Goal: Task Accomplishment & Management: Use online tool/utility

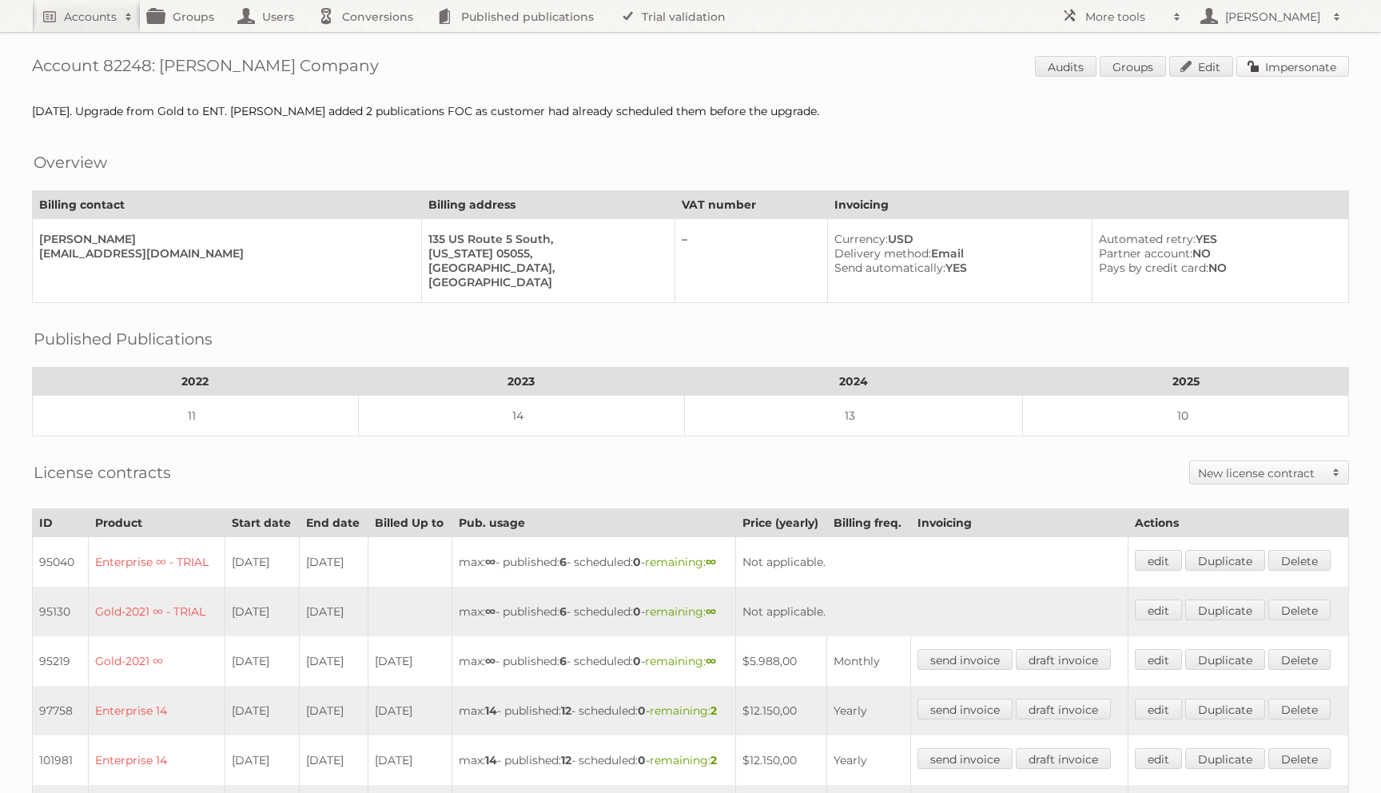
click at [1278, 63] on link "Impersonate" at bounding box center [1292, 66] width 113 height 21
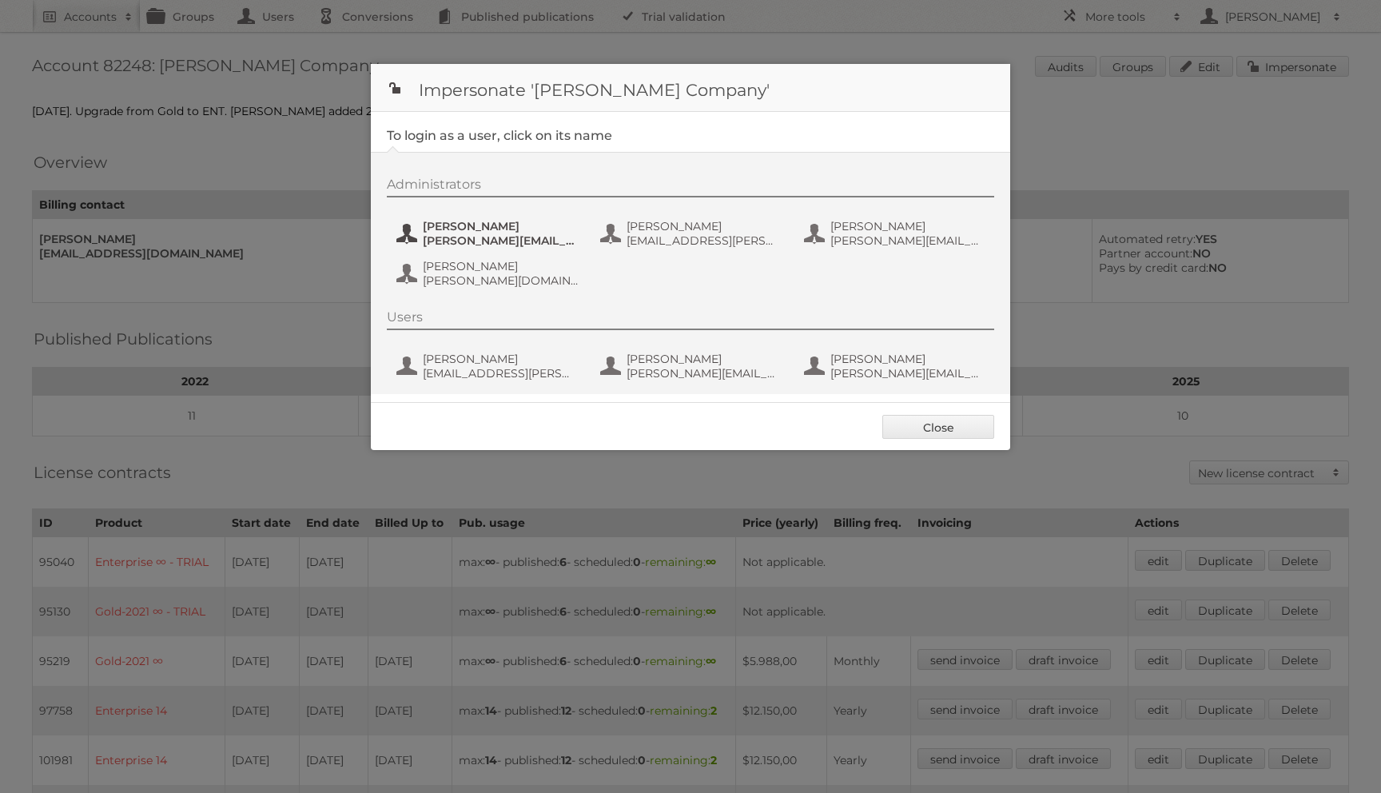
click at [499, 219] on button "Joe McHugh joe.mchugh@kingarthurbaking.com" at bounding box center [489, 233] width 188 height 32
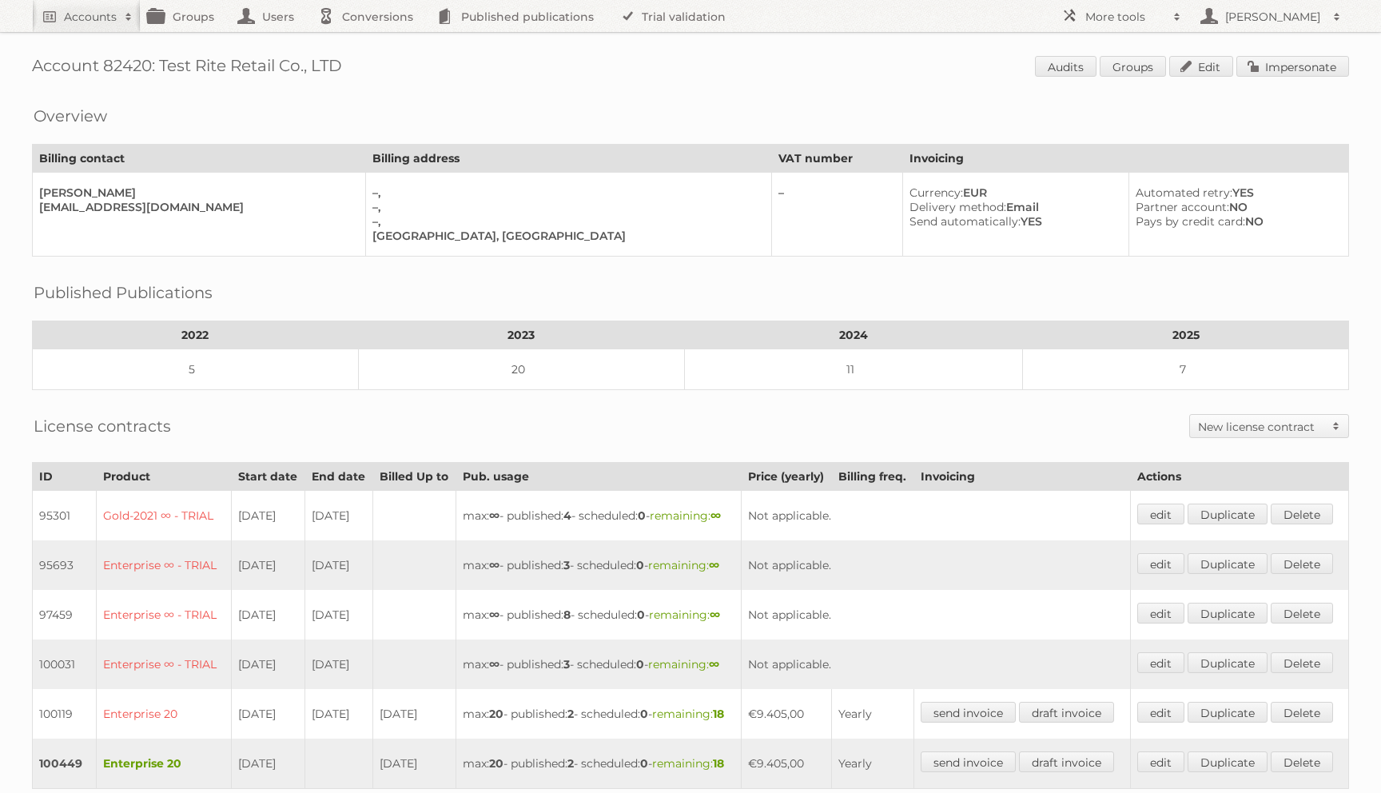
click at [1280, 52] on div "Account 82420: Test Rite Retail Co., LTD Audits Groups Edit Impersonate Overvie…" at bounding box center [690, 611] width 1381 height 1223
click at [1240, 69] on link "Impersonate" at bounding box center [1292, 66] width 113 height 21
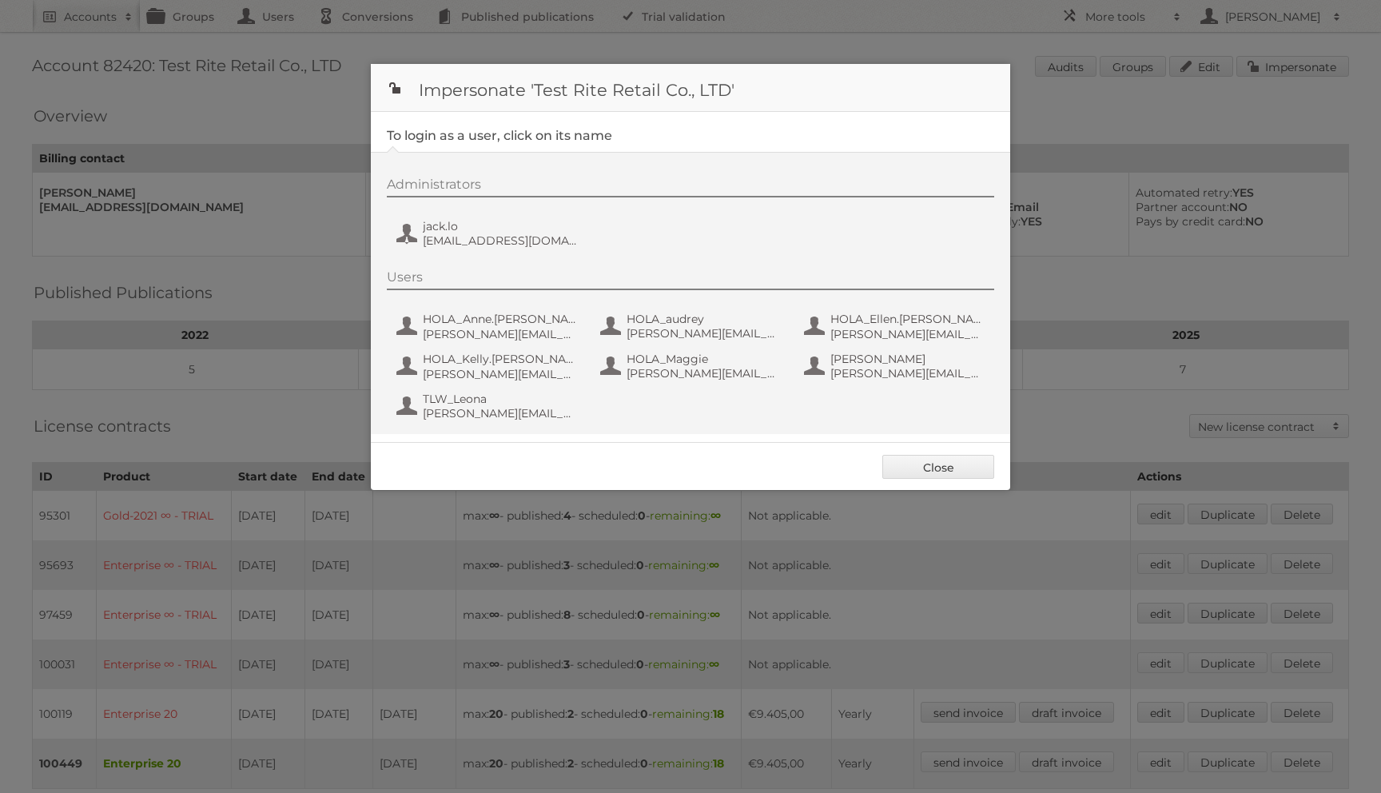
click at [452, 210] on div "Administrators jack.lo jack.lo@testritegroup.com" at bounding box center [698, 215] width 623 height 77
click at [440, 231] on span "jack.lo" at bounding box center [500, 226] width 155 height 14
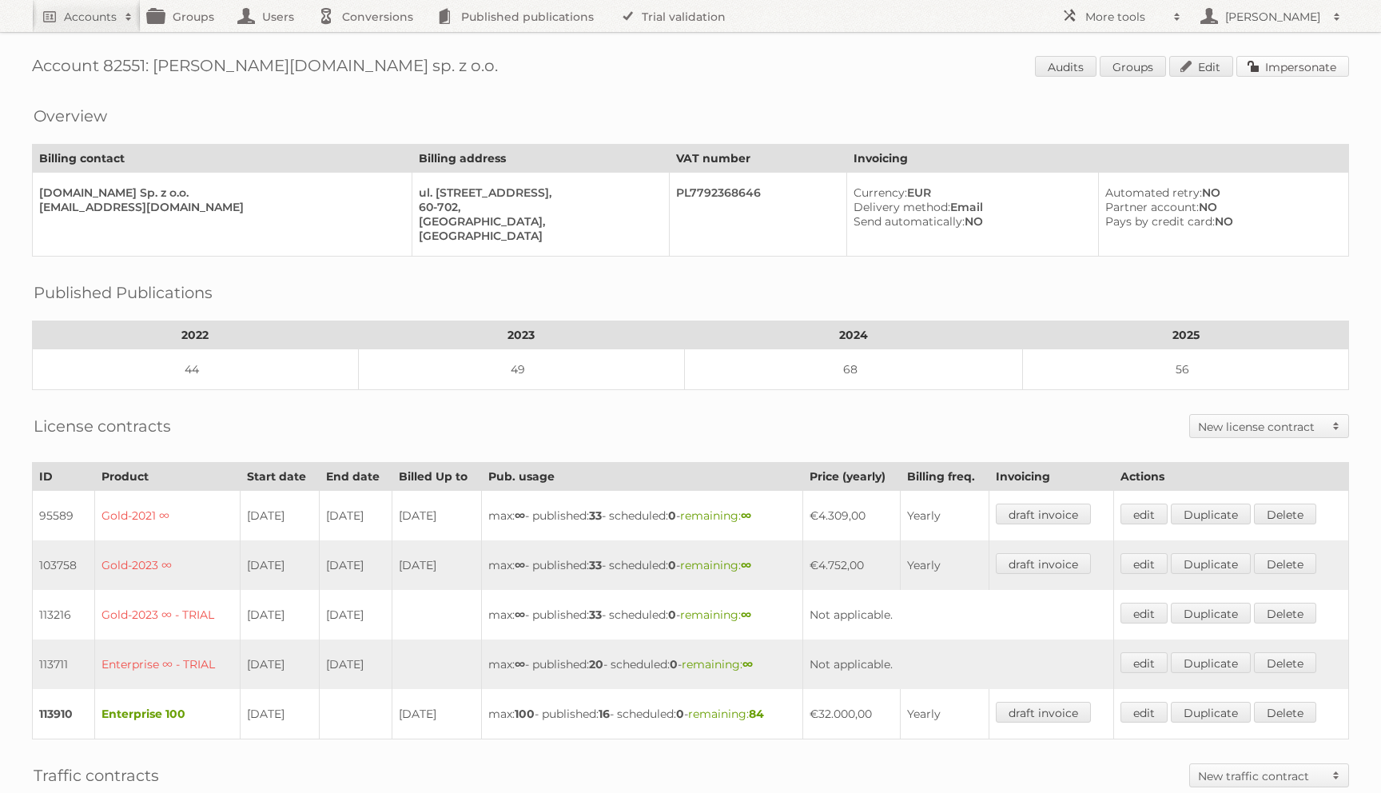
click at [1284, 57] on link "Impersonate" at bounding box center [1292, 66] width 113 height 21
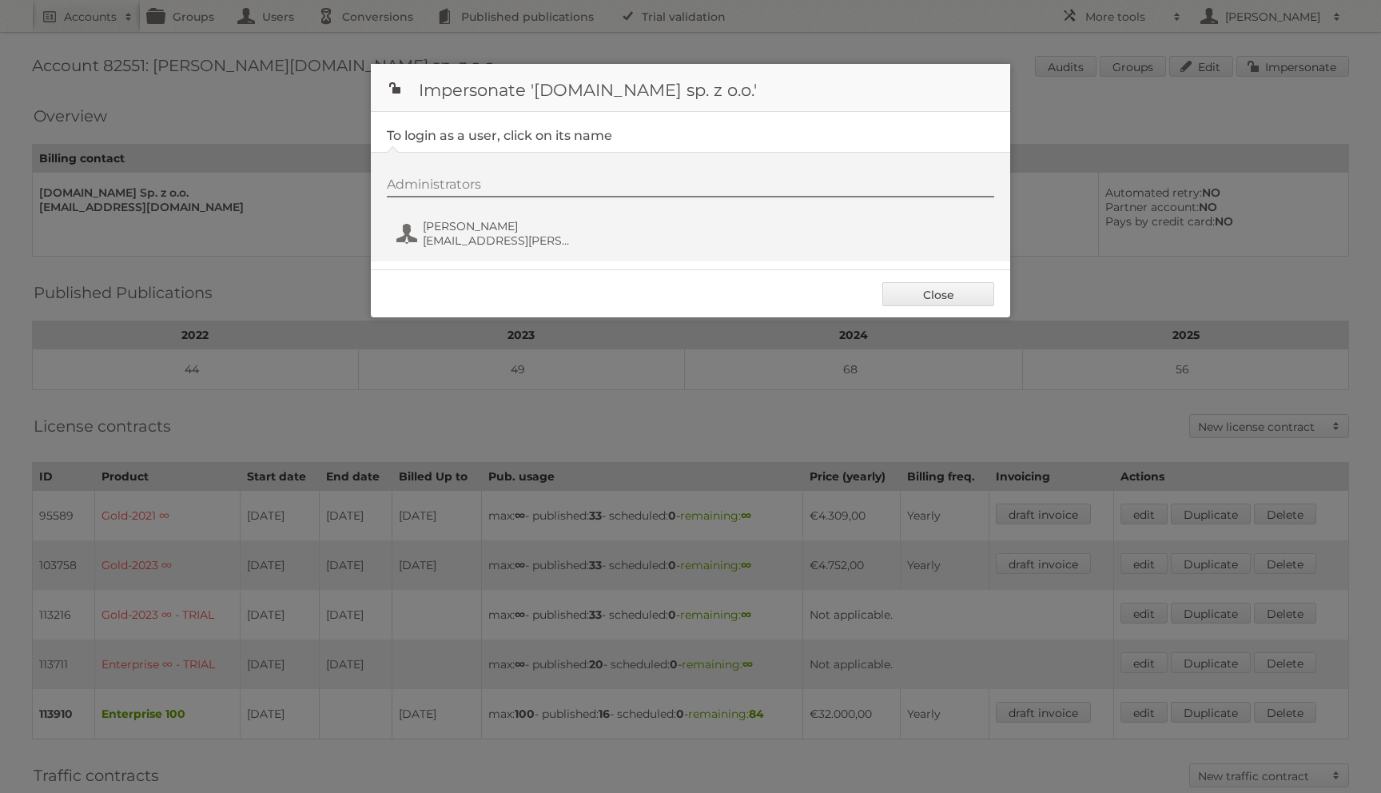
click at [512, 200] on div "Administrators Bartosz Berliński bartosz.berlinski@maxroy.com" at bounding box center [698, 215] width 623 height 77
click at [495, 224] on span "Bartosz Berliński" at bounding box center [500, 226] width 155 height 14
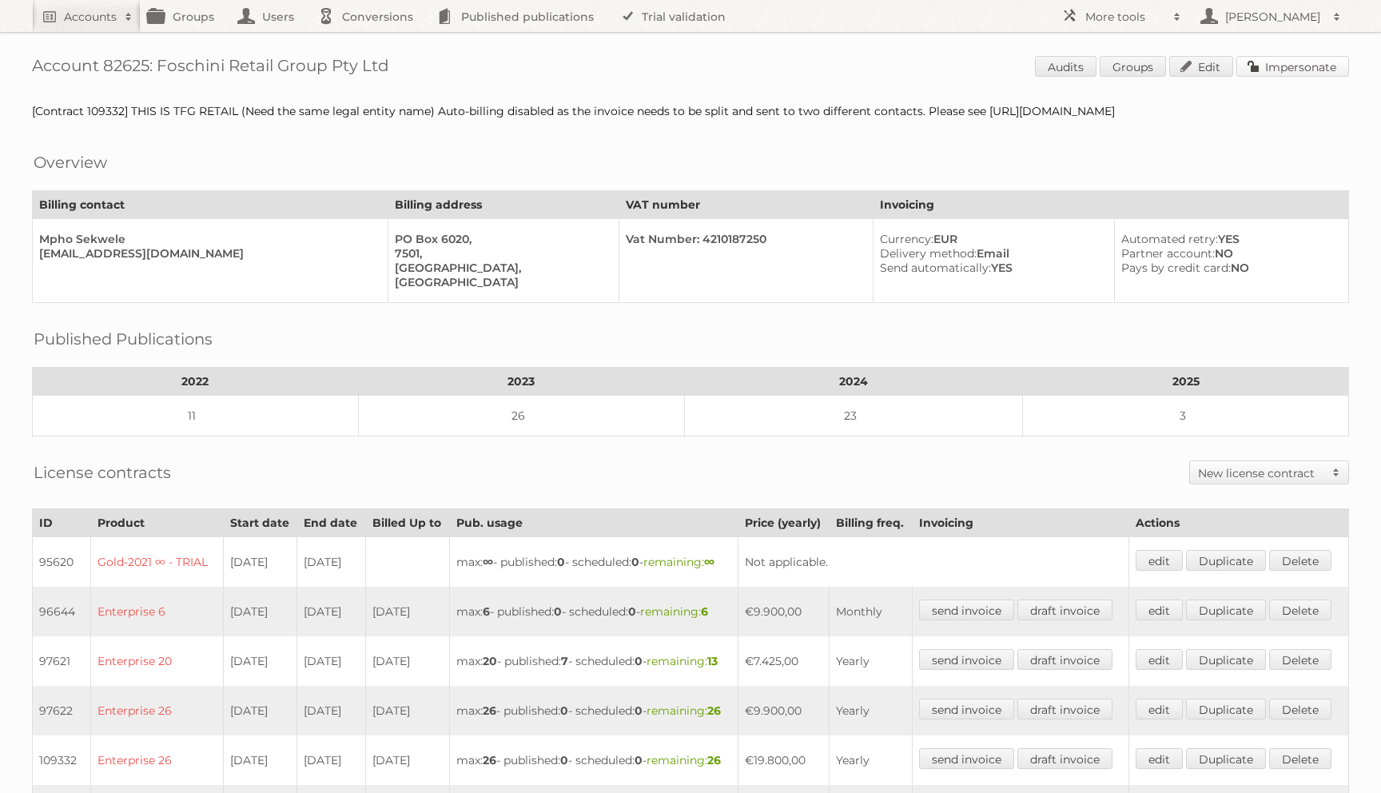
click at [1307, 66] on link "Impersonate" at bounding box center [1292, 66] width 113 height 21
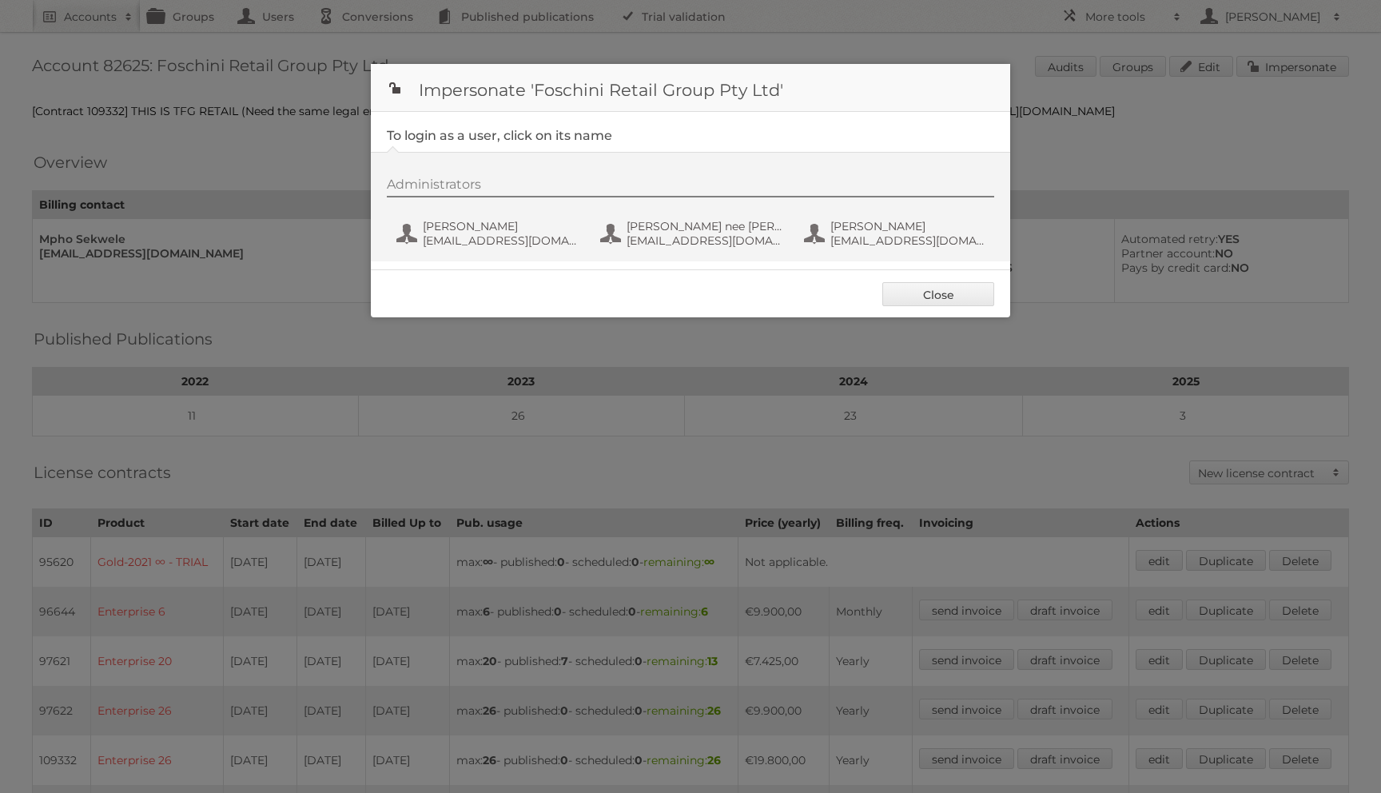
click at [480, 213] on div "Administrators Bianca Dhevnanan biancadh@tfg.co.za Jane Louw nee Barnard JaneBa…" at bounding box center [698, 215] width 623 height 77
click at [481, 218] on button "Bianca Dhevnanan biancadh@tfg.co.za" at bounding box center [489, 233] width 188 height 32
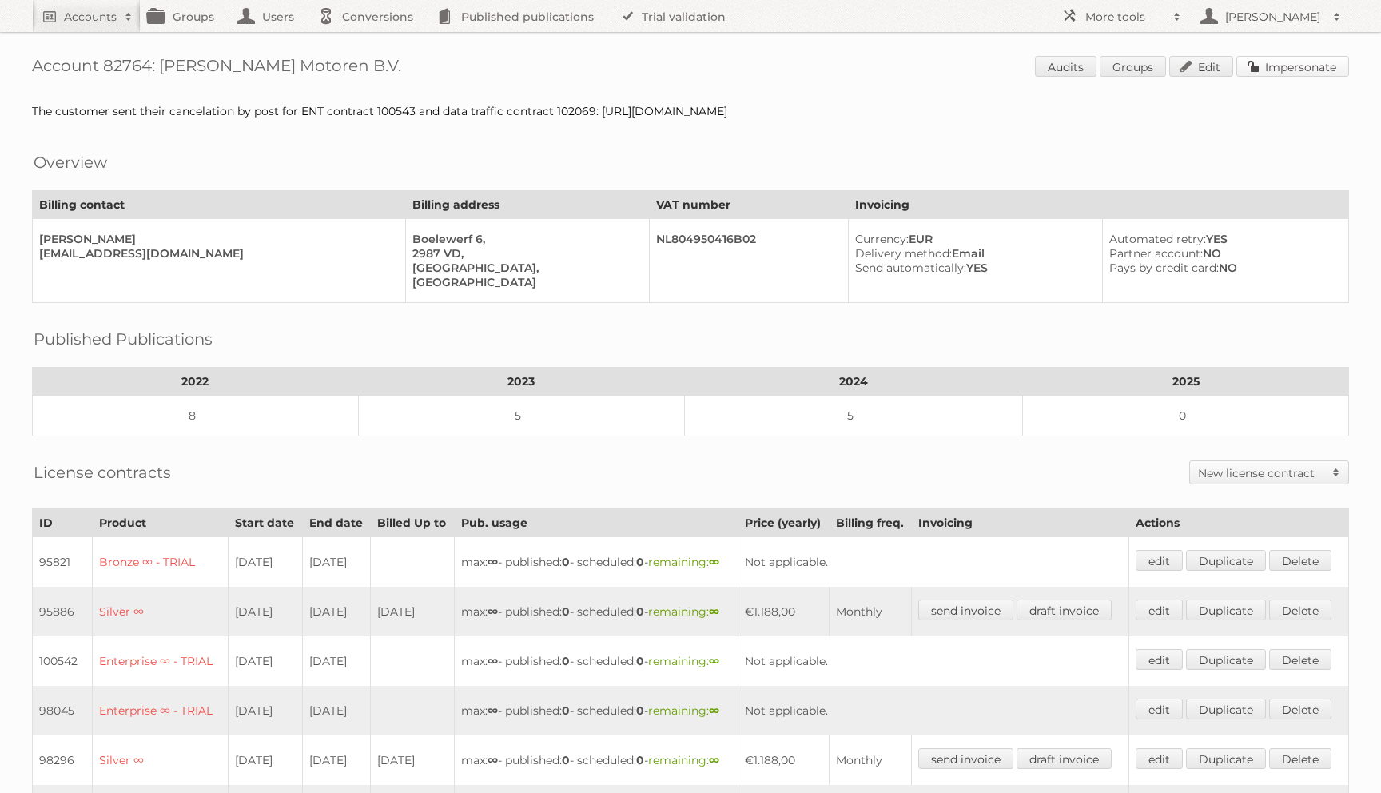
click at [1279, 74] on link "Impersonate" at bounding box center [1292, 66] width 113 height 21
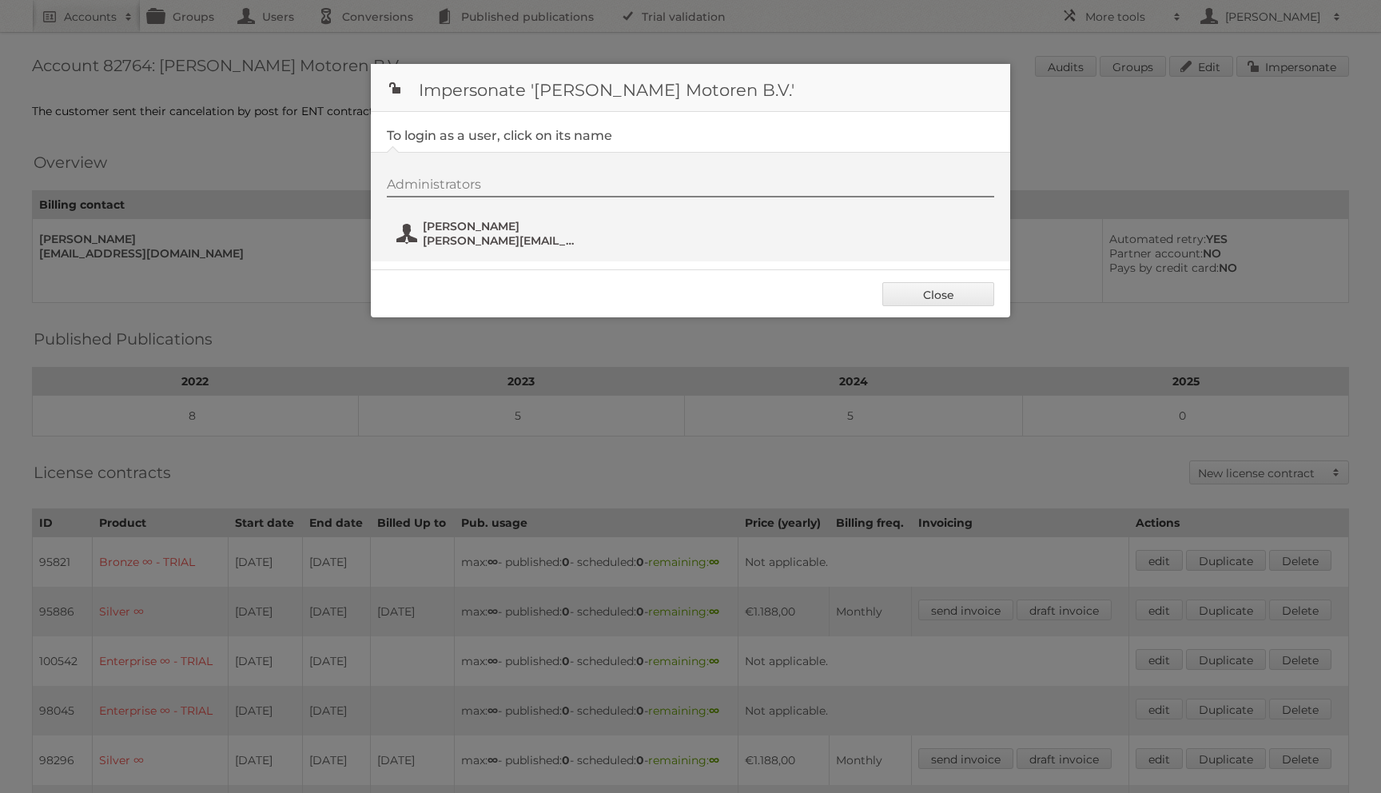
click at [503, 231] on span "[PERSON_NAME]" at bounding box center [500, 226] width 155 height 14
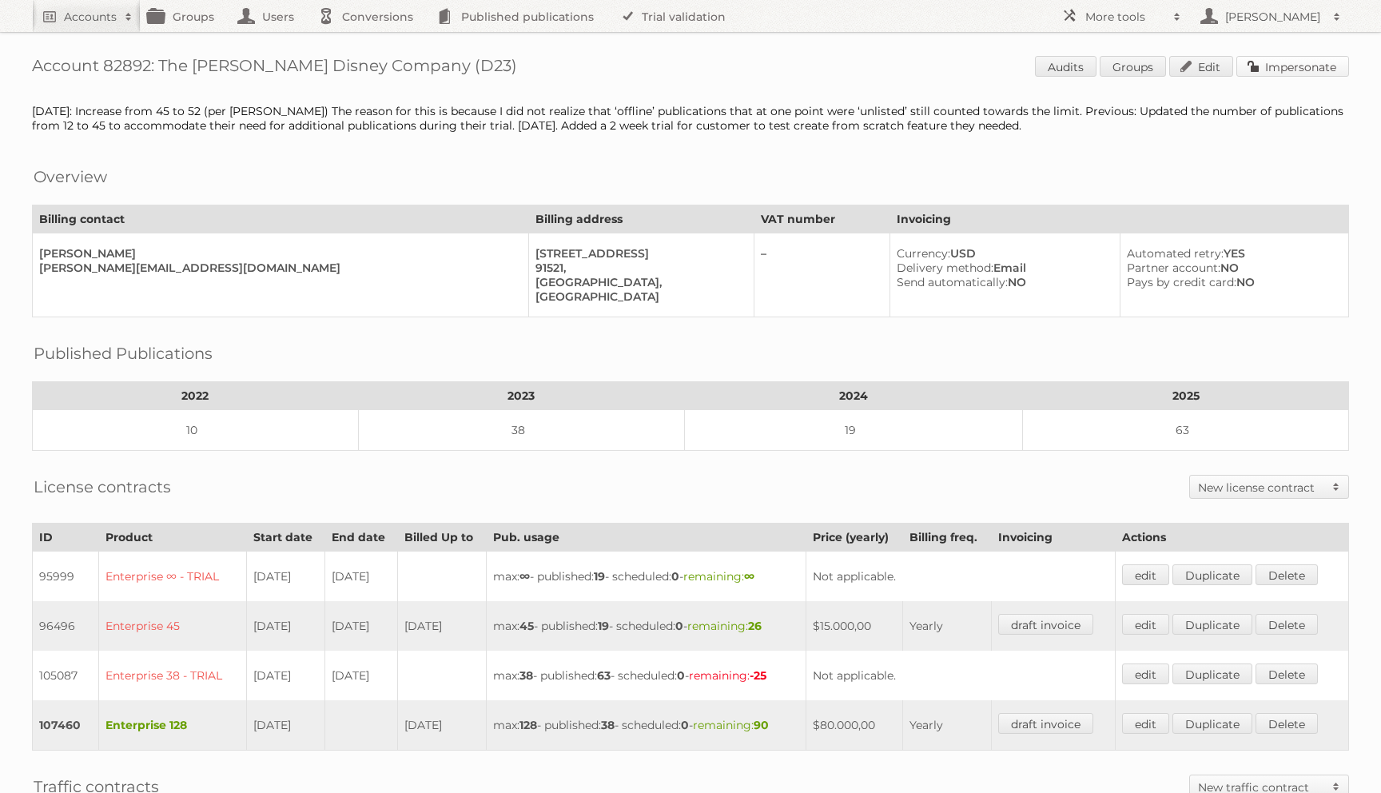
click at [1250, 73] on link "Impersonate" at bounding box center [1292, 66] width 113 height 21
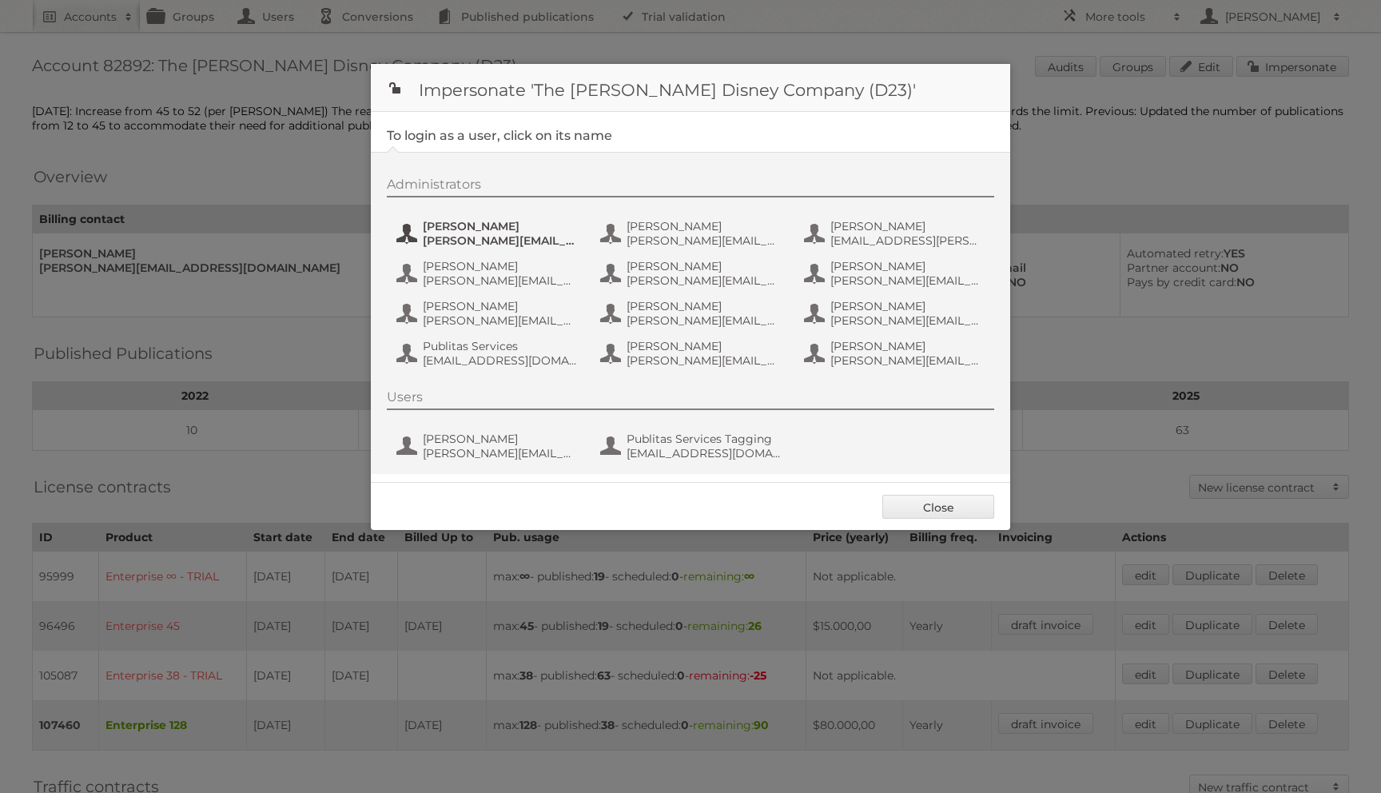
click at [521, 236] on span "ALISON.STATEMAN@DISNEY.COM" at bounding box center [500, 240] width 155 height 14
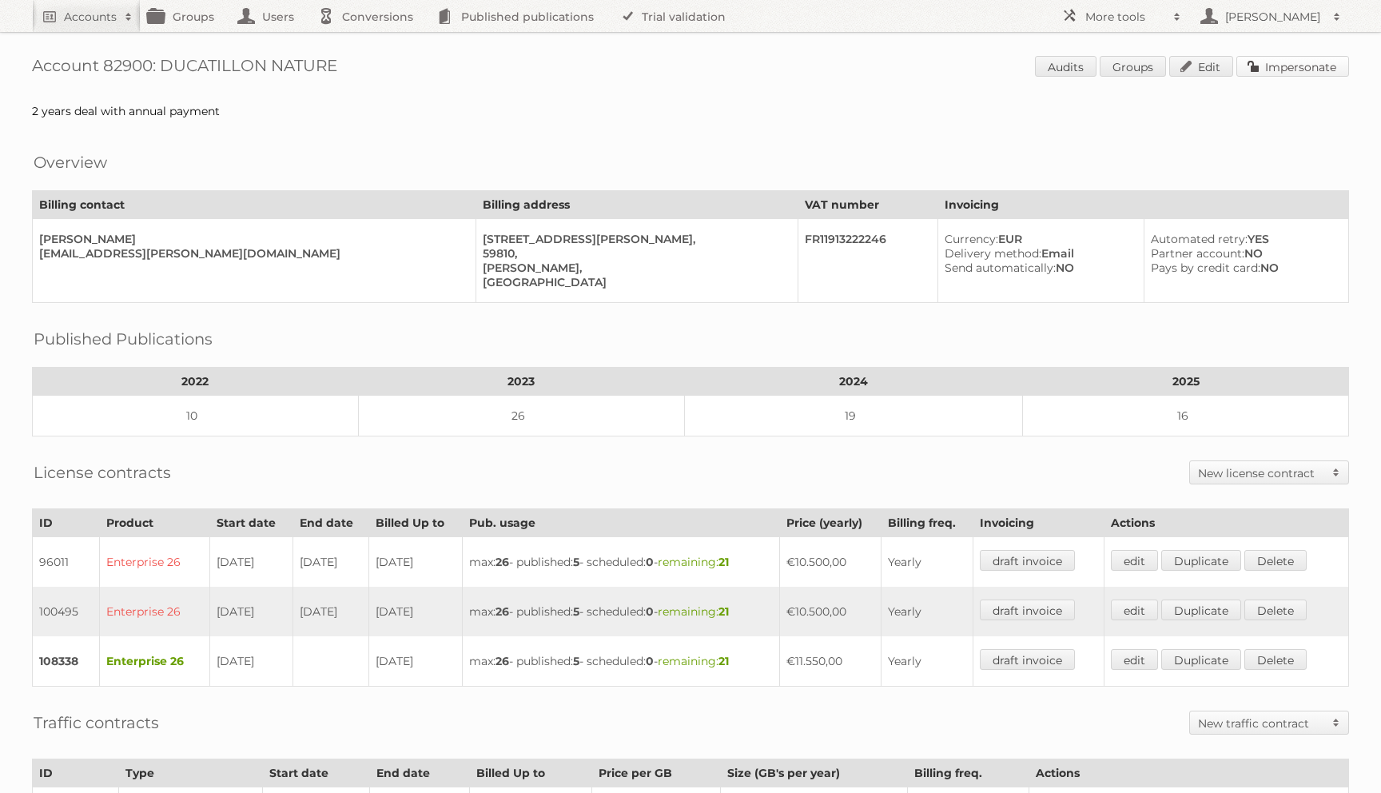
click at [1285, 63] on link "Impersonate" at bounding box center [1292, 66] width 113 height 21
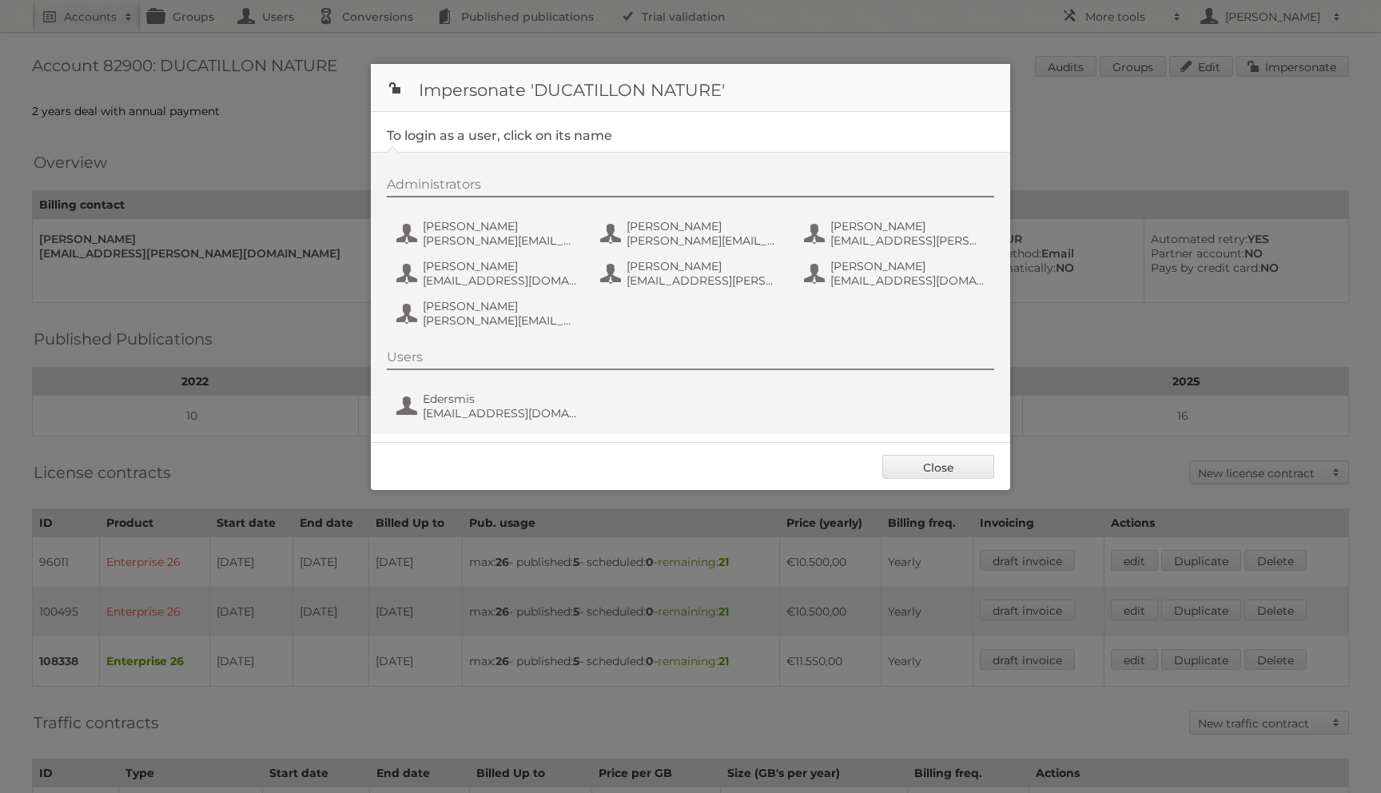
click at [499, 206] on div "Administrators aho [EMAIL_ADDRESS][DOMAIN_NAME] [PERSON_NAME] [PERSON_NAME][EMA…" at bounding box center [698, 255] width 623 height 157
click at [488, 221] on span "aho" at bounding box center [500, 226] width 155 height 14
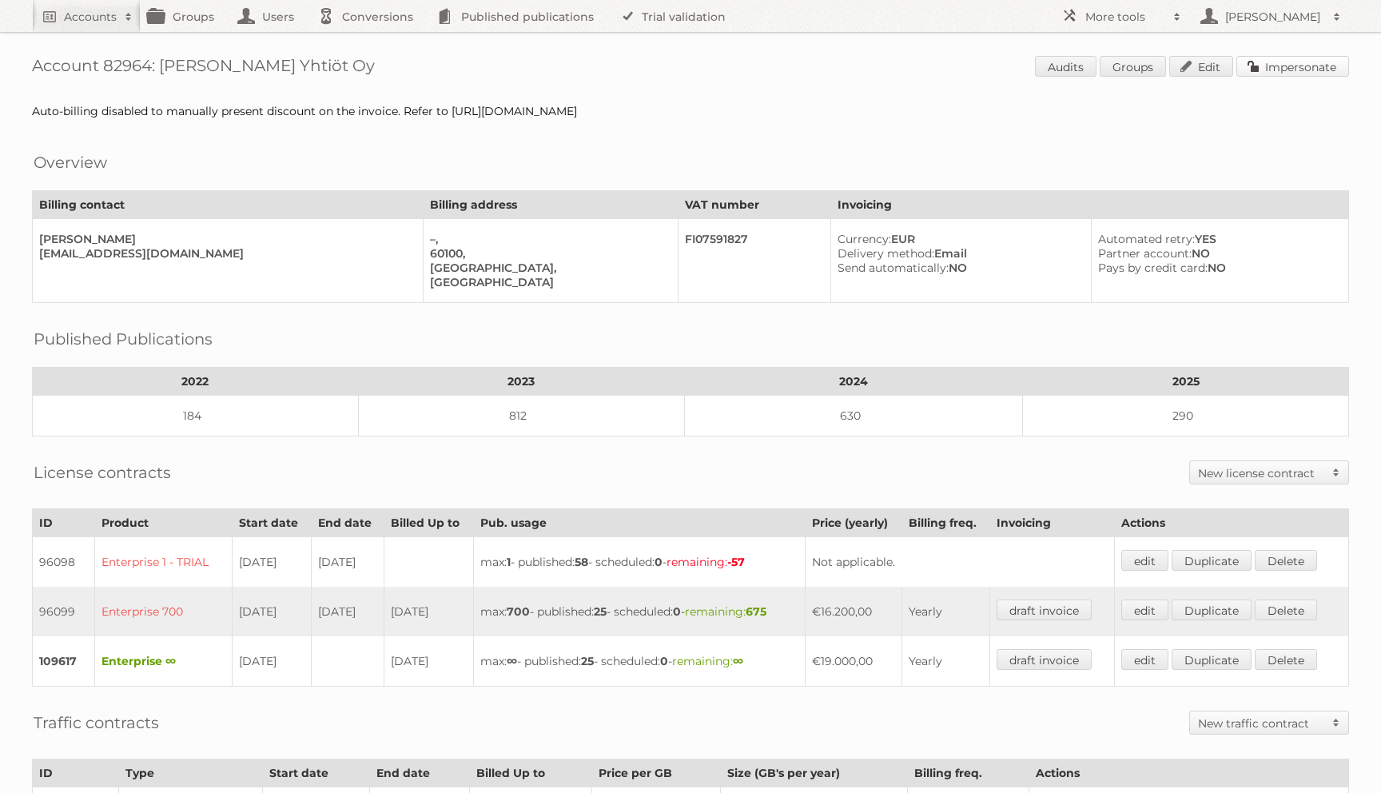
click at [1340, 63] on link "Impersonate" at bounding box center [1292, 66] width 113 height 21
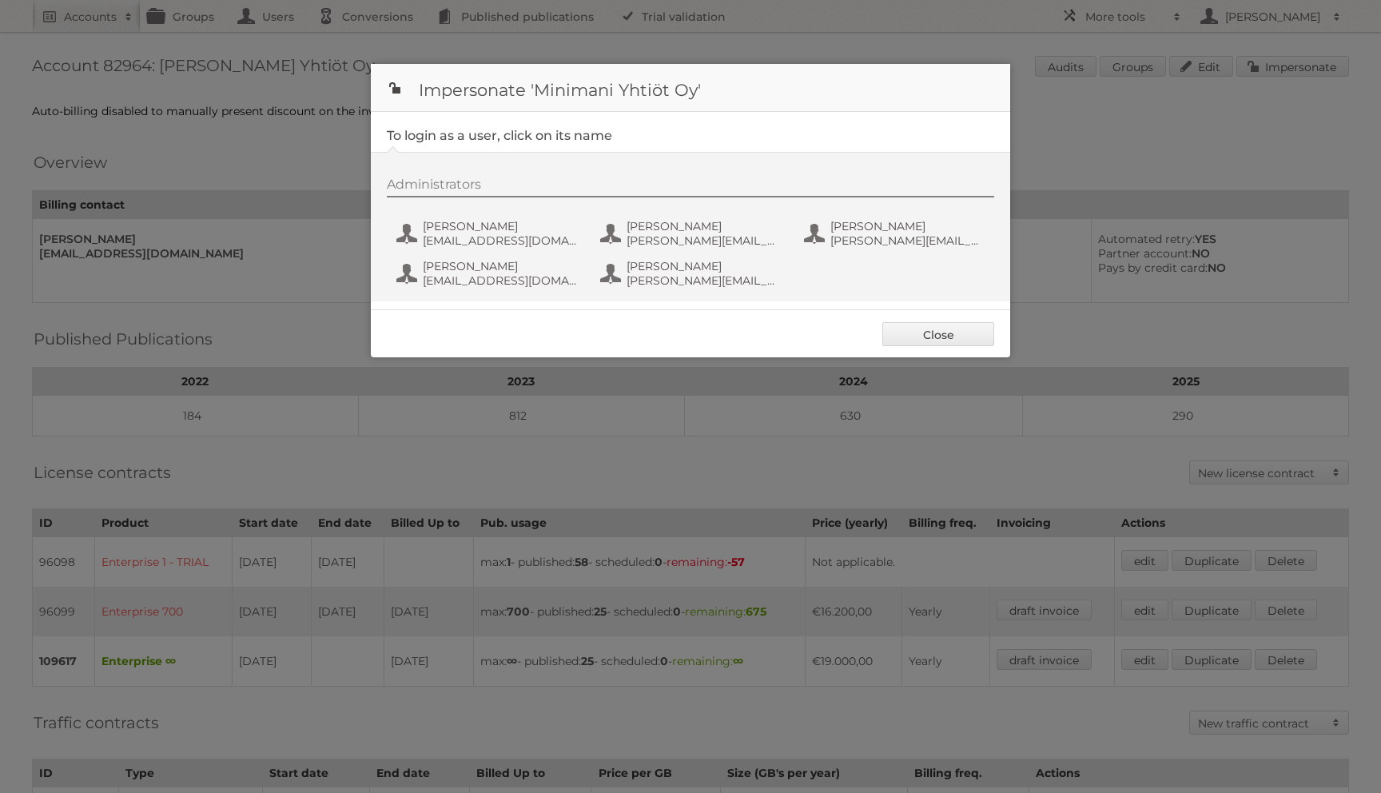
click at [438, 197] on div "Administrators" at bounding box center [690, 187] width 607 height 21
click at [433, 237] on span "[EMAIL_ADDRESS][DOMAIN_NAME]" at bounding box center [500, 240] width 155 height 14
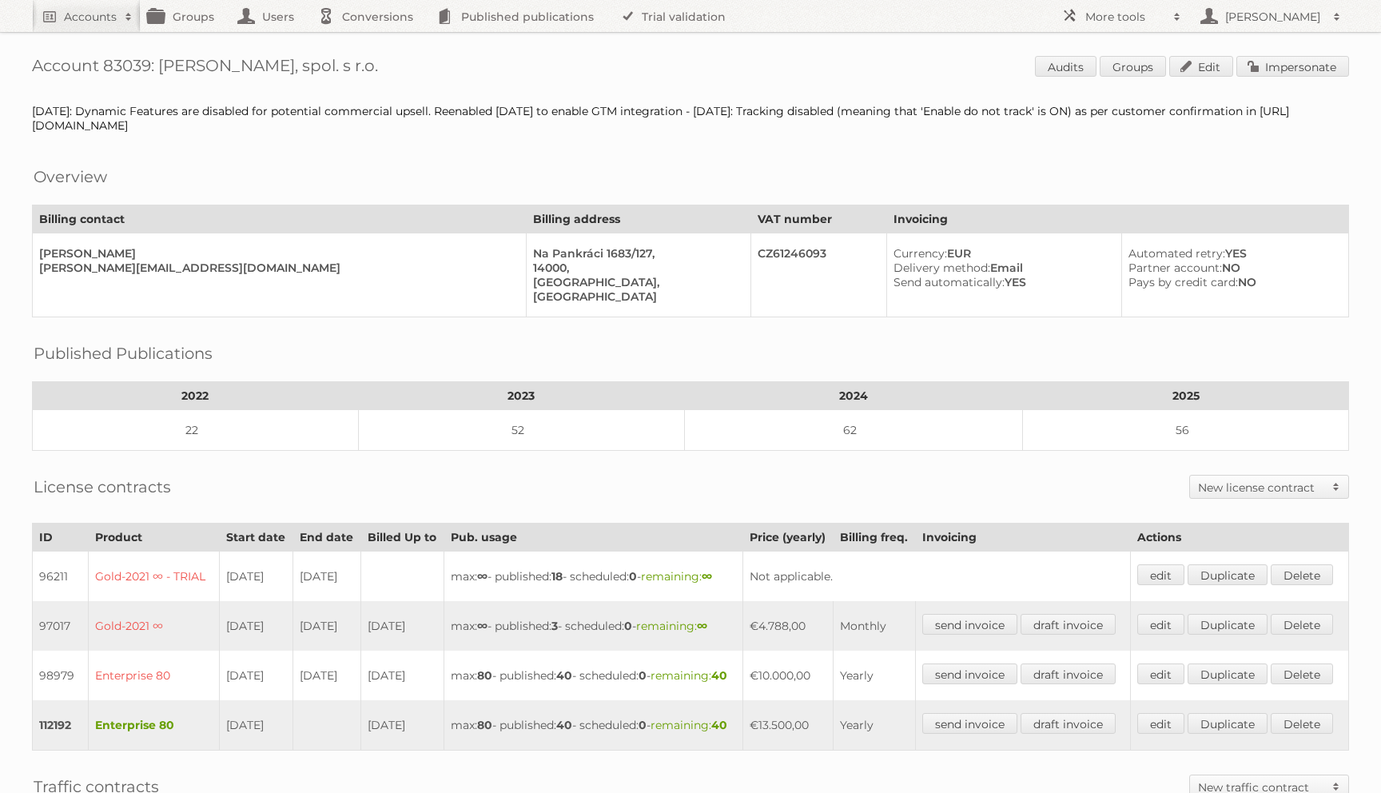
click at [1268, 53] on div "Account 83039: ROSSMANN, spol. s r.o. Audits Groups Edit Impersonate Jul 23: Dy…" at bounding box center [690, 592] width 1381 height 1184
click at [1266, 64] on link "Impersonate" at bounding box center [1292, 66] width 113 height 21
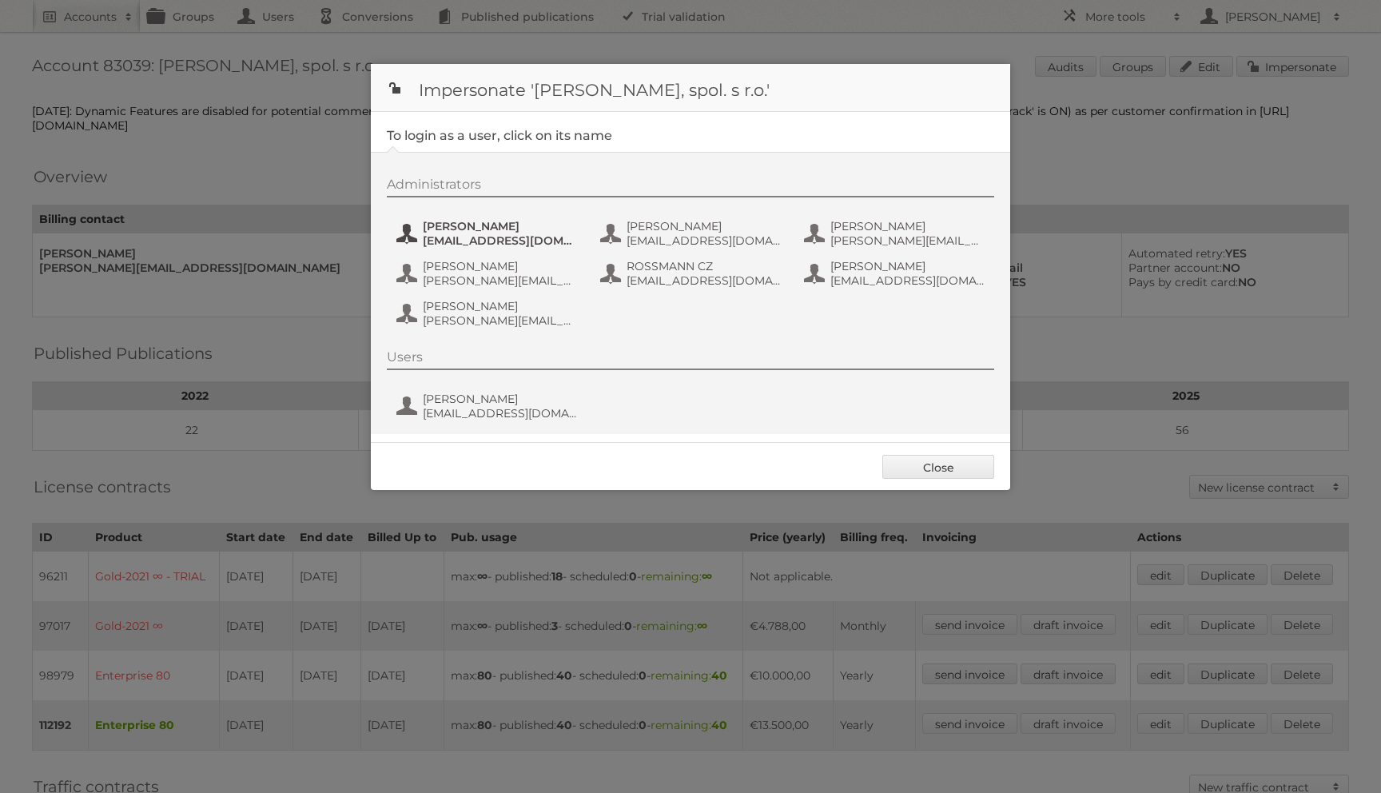
click at [408, 230] on button "Aneta Štorkánová aneta_storkanova@rossmann.cz" at bounding box center [489, 233] width 188 height 32
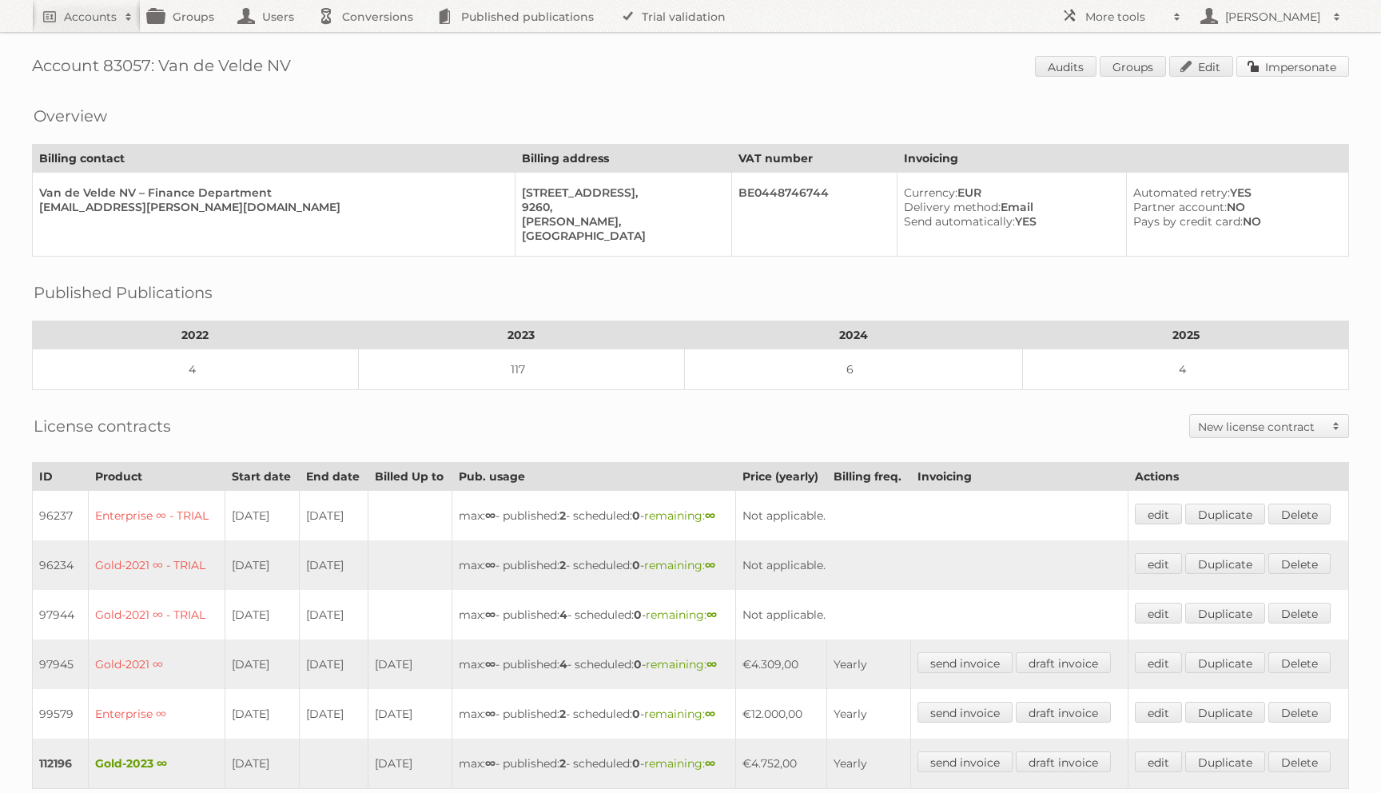
click at [1279, 65] on link "Impersonate" at bounding box center [1292, 66] width 113 height 21
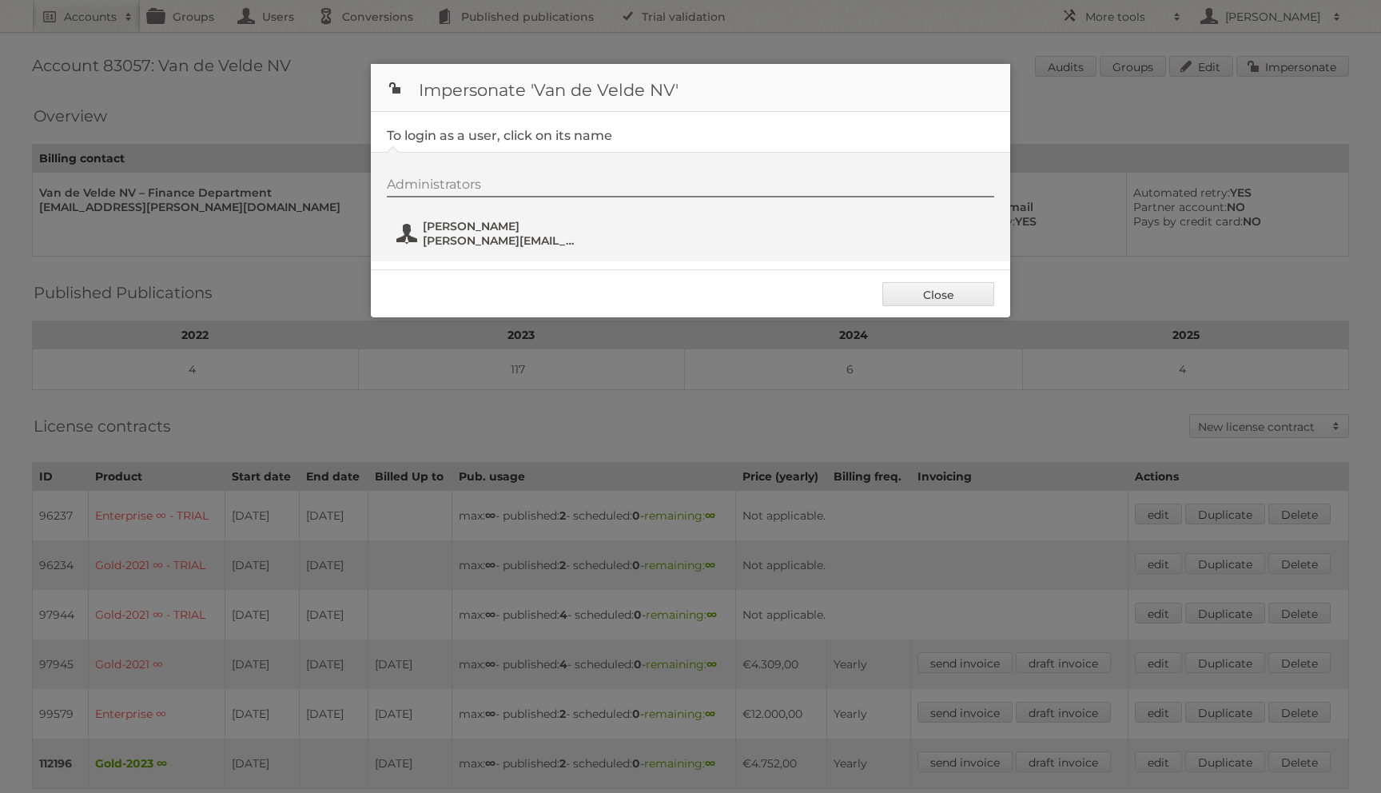
click at [512, 221] on span "Audrey Vanderstraeten" at bounding box center [500, 226] width 155 height 14
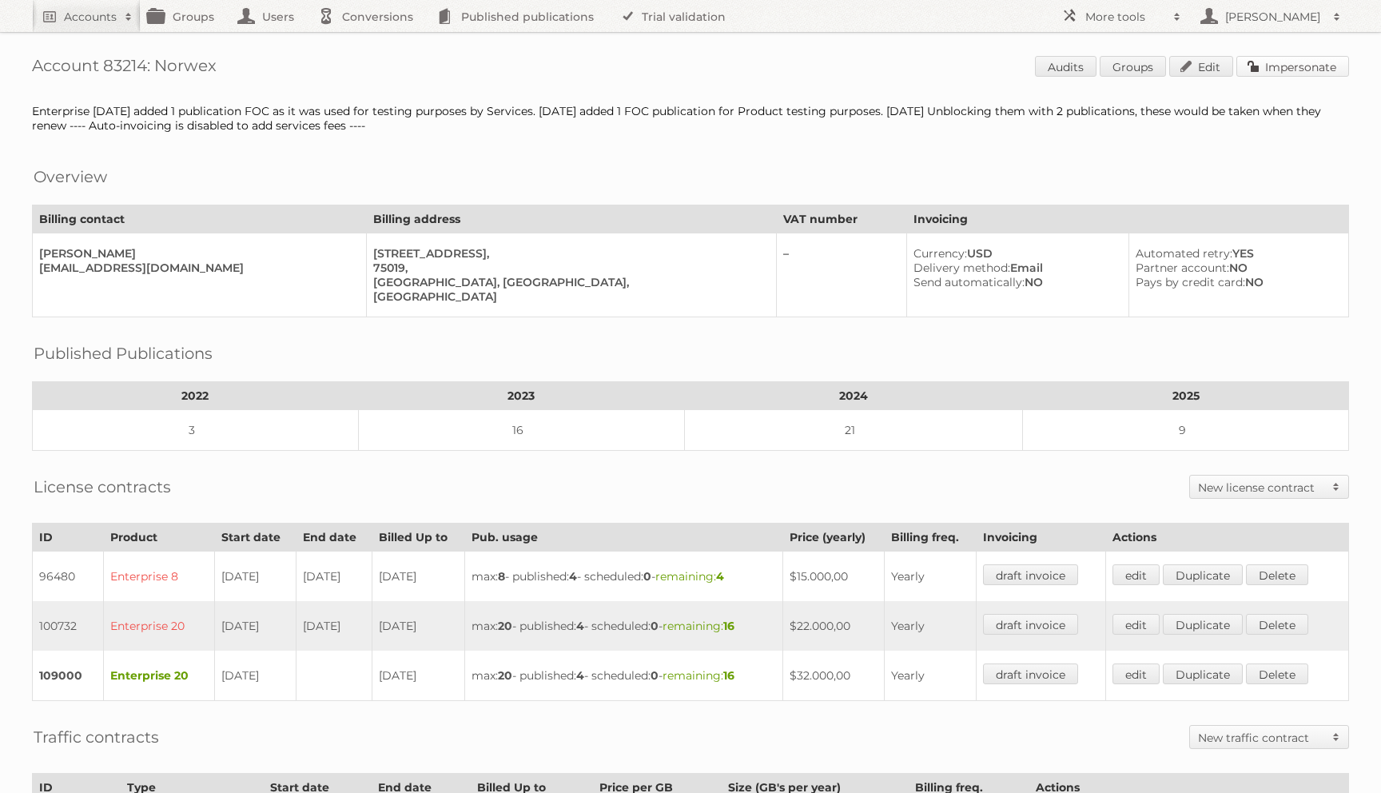
click at [1260, 58] on link "Impersonate" at bounding box center [1292, 66] width 113 height 21
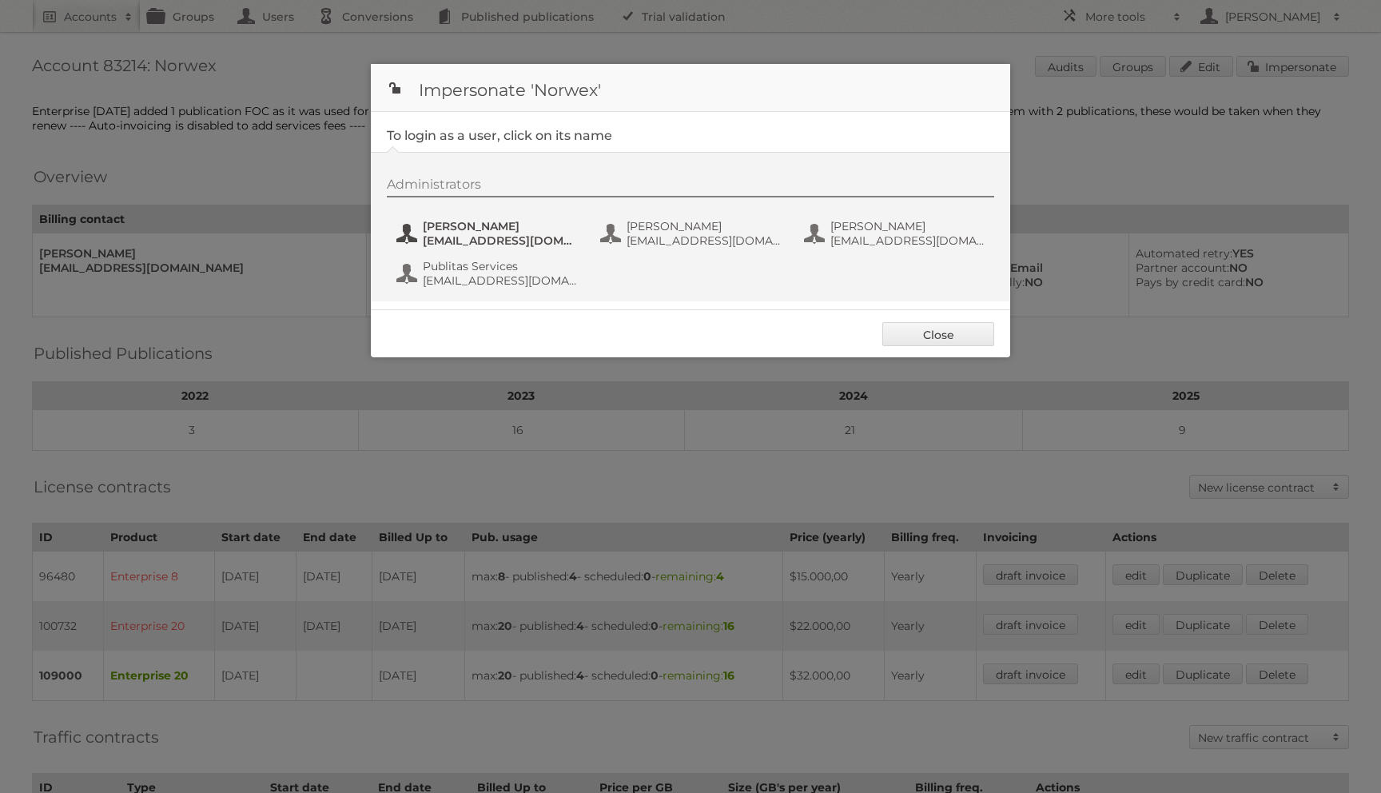
click at [563, 240] on span "aanderson@norwex.com" at bounding box center [500, 240] width 155 height 14
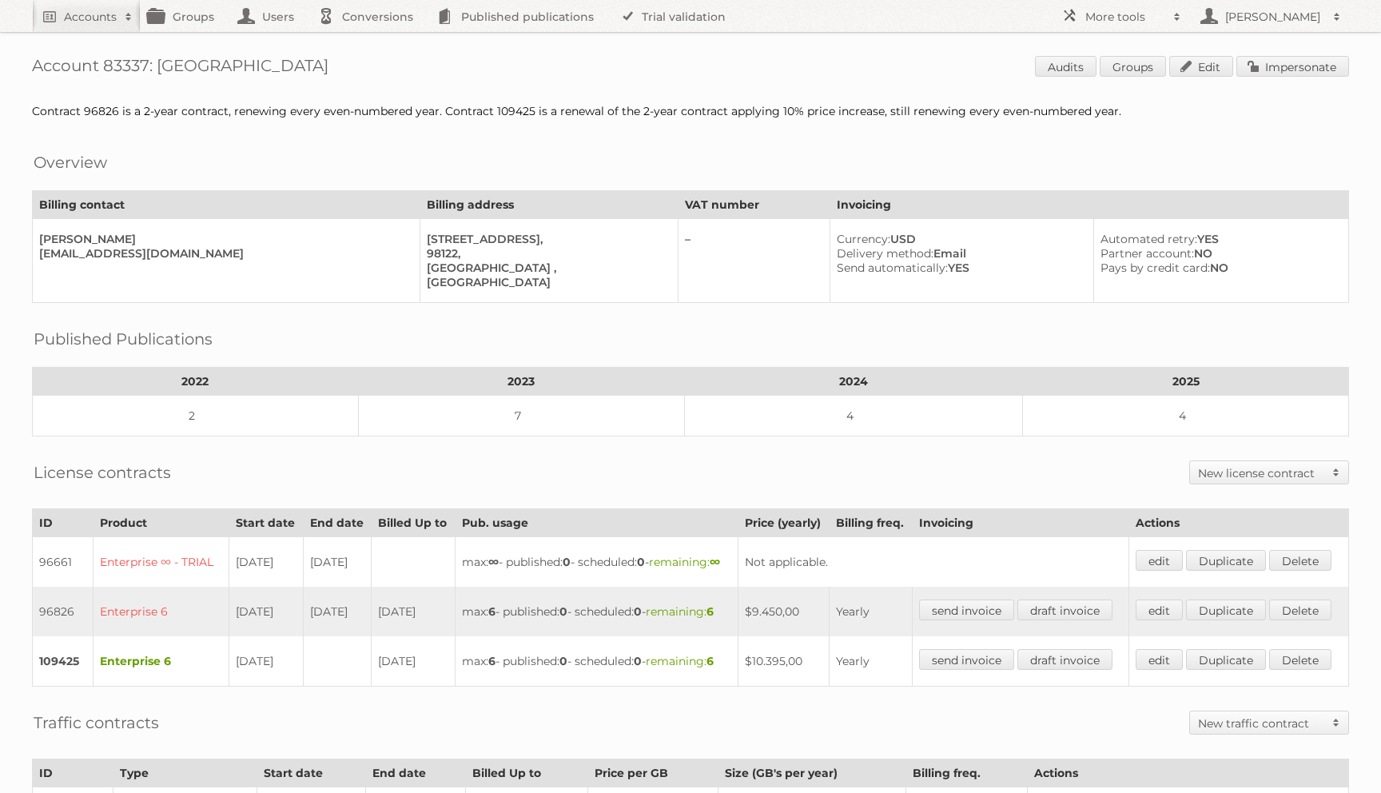
click at [1263, 50] on div "Account 83337: [GEOGRAPHIC_DATA] Audits Groups Edit Impersonate Contract 96826 …" at bounding box center [690, 560] width 1381 height 1121
click at [1263, 59] on link "Impersonate" at bounding box center [1292, 66] width 113 height 21
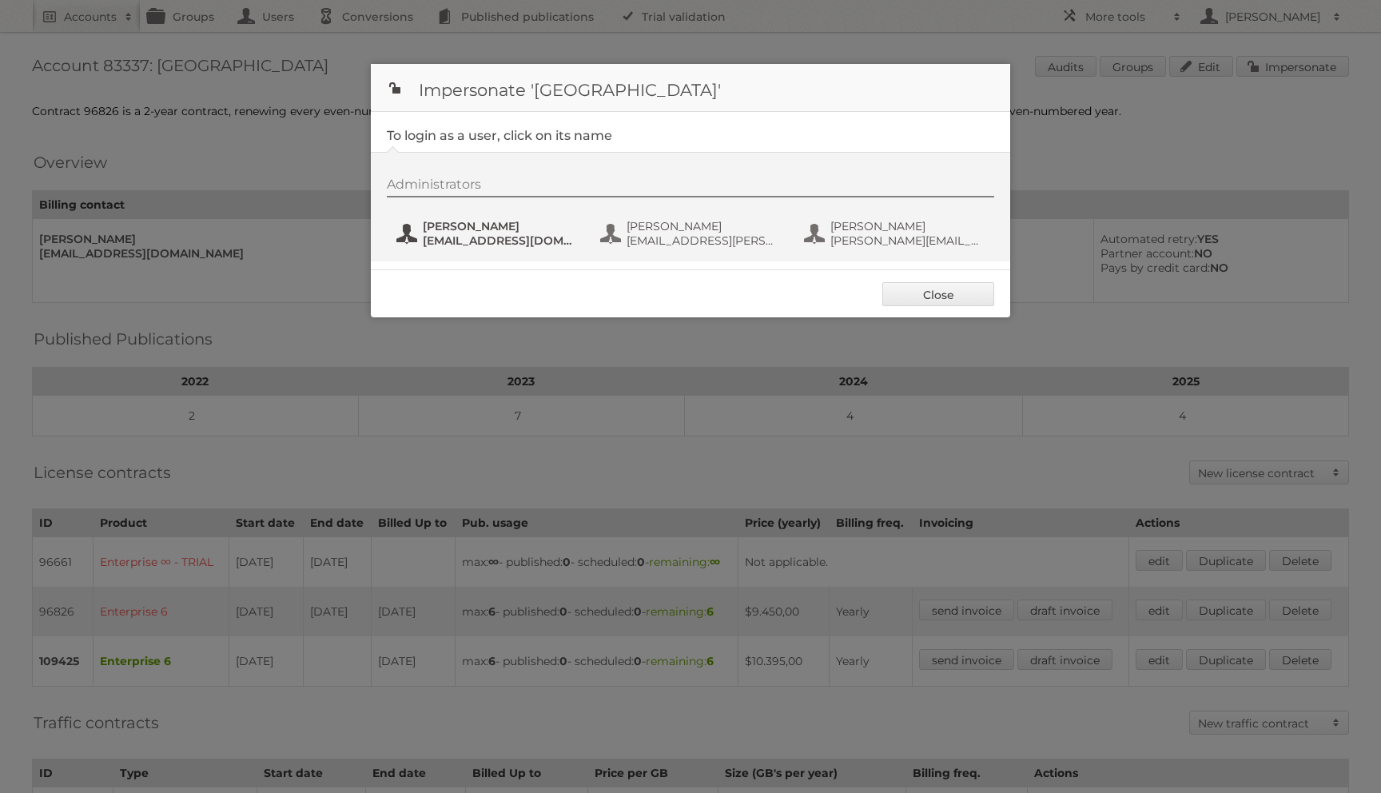
click at [487, 245] on span "[EMAIL_ADDRESS][DOMAIN_NAME]" at bounding box center [500, 240] width 155 height 14
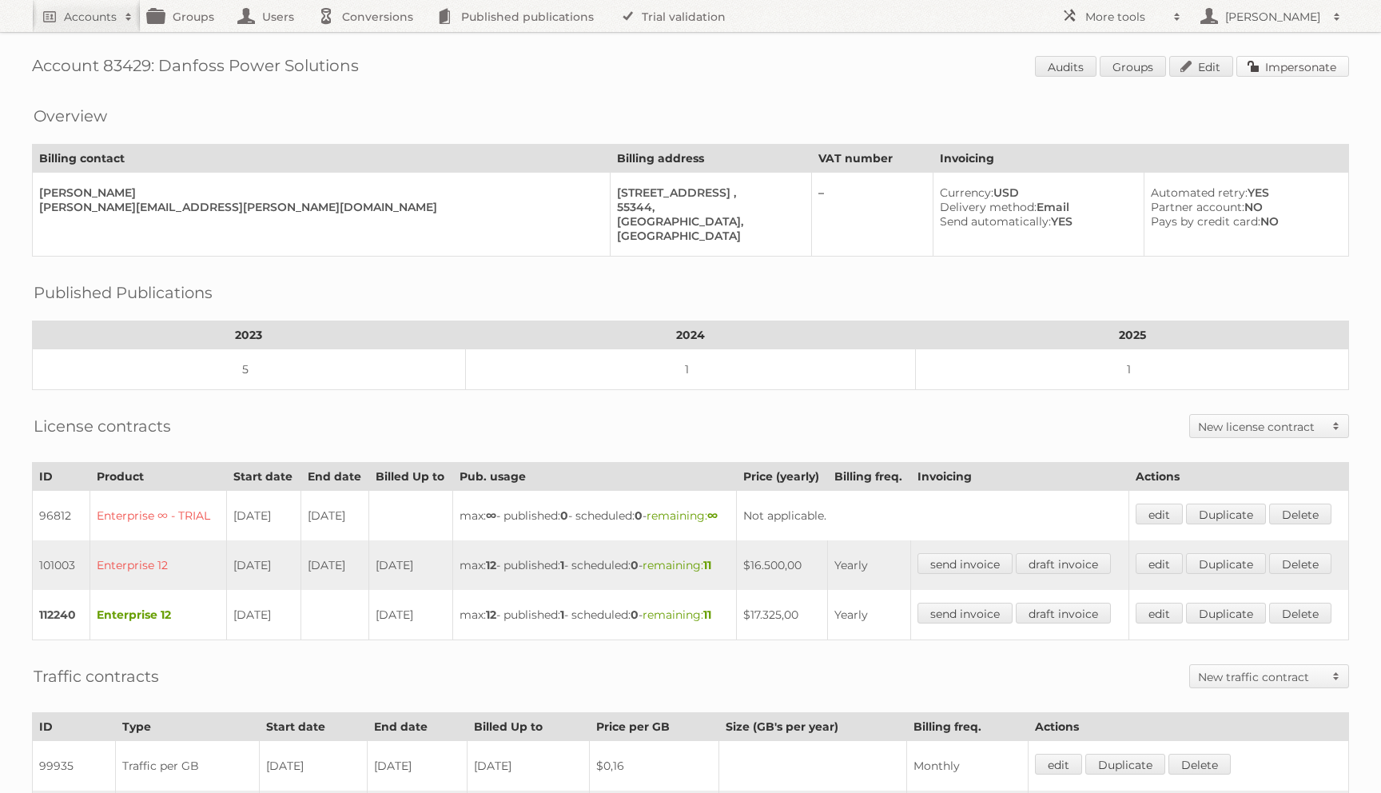
click at [1253, 60] on link "Impersonate" at bounding box center [1292, 66] width 113 height 21
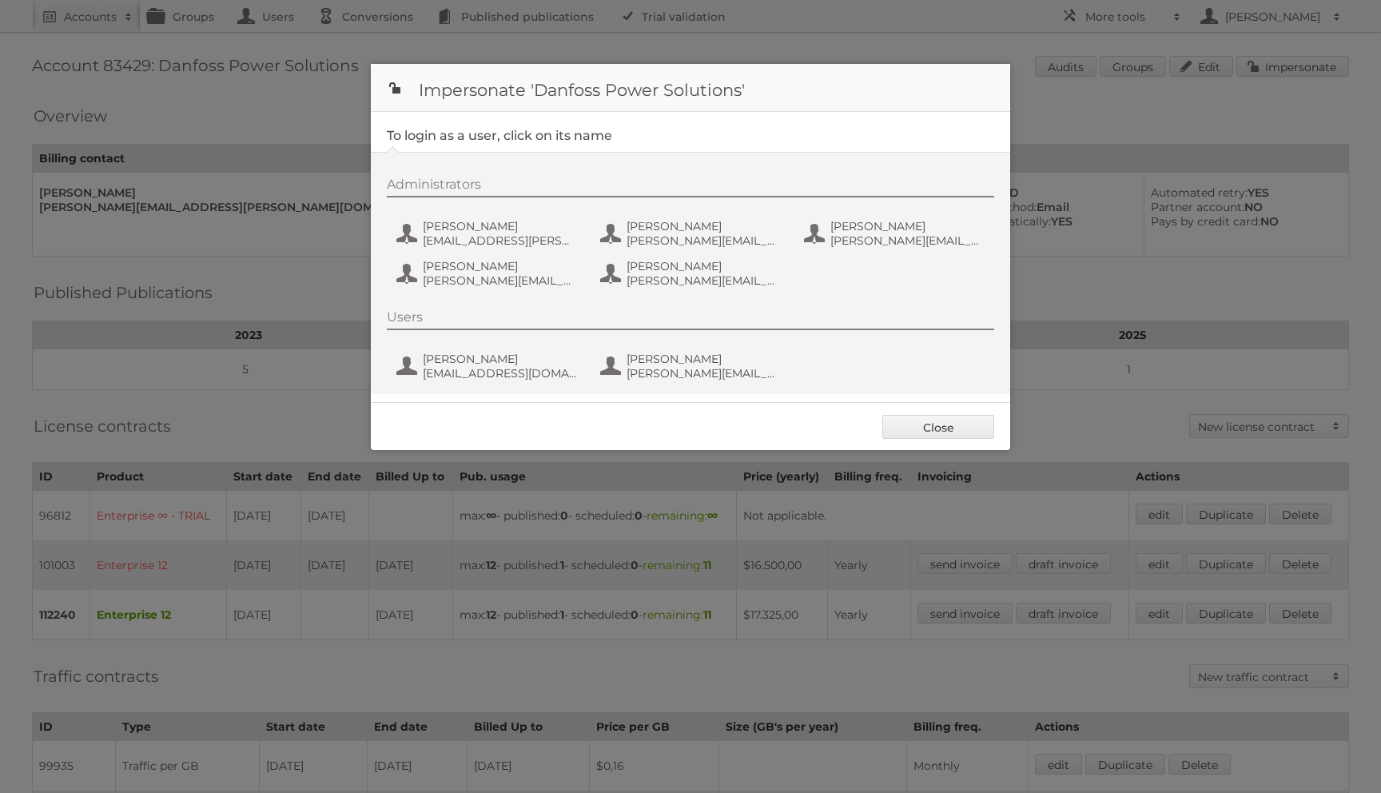
click at [463, 214] on div "Administrators Abby Stough abby.stough@danfoss.com Carolyn Damminga carolyn.dam…" at bounding box center [698, 235] width 623 height 117
click at [456, 225] on span "Abby Stough" at bounding box center [500, 226] width 155 height 14
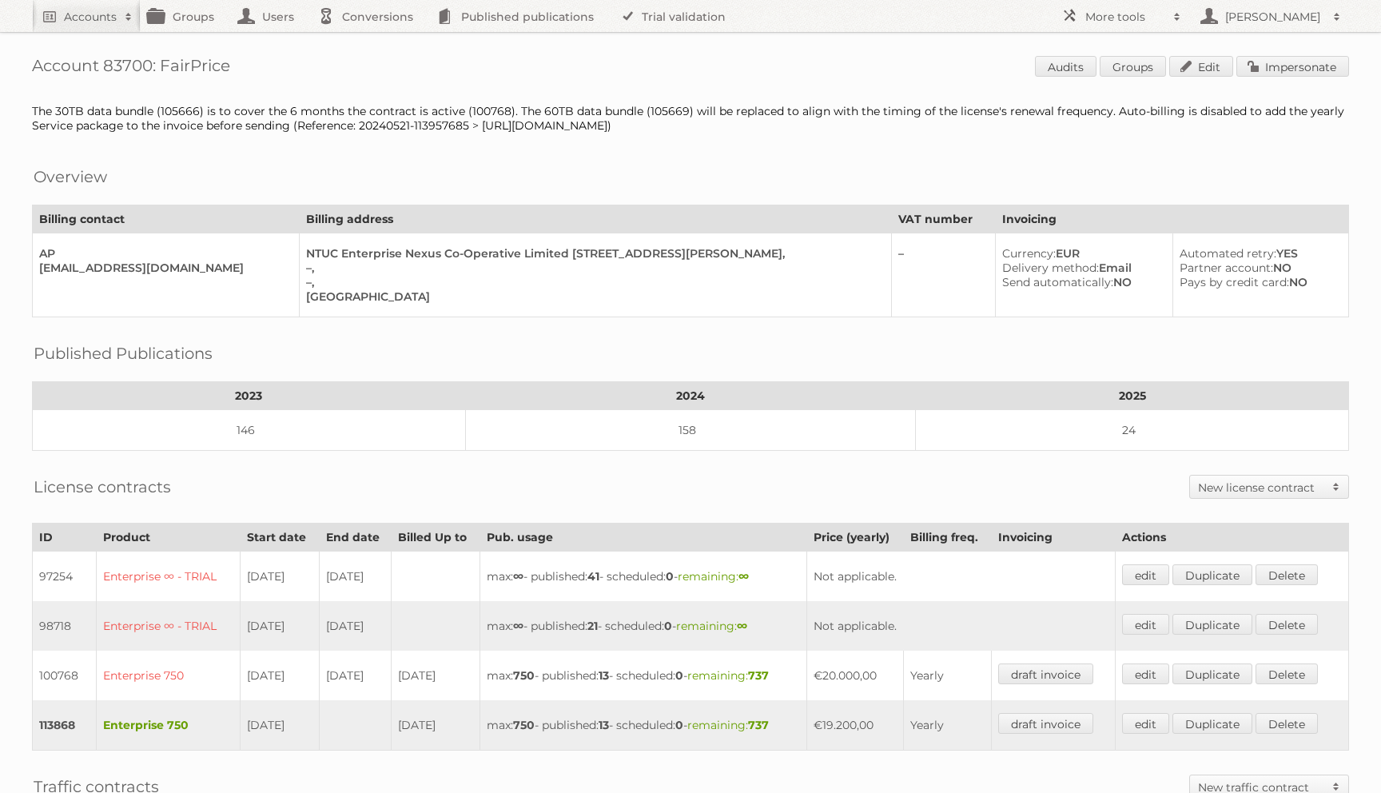
click at [1261, 80] on div "Account 83700: FairPrice Audits Groups Edit Impersonate The 30TB data bundle (1…" at bounding box center [690, 666] width 1381 height 1332
click at [1261, 67] on link "Impersonate" at bounding box center [1292, 66] width 113 height 21
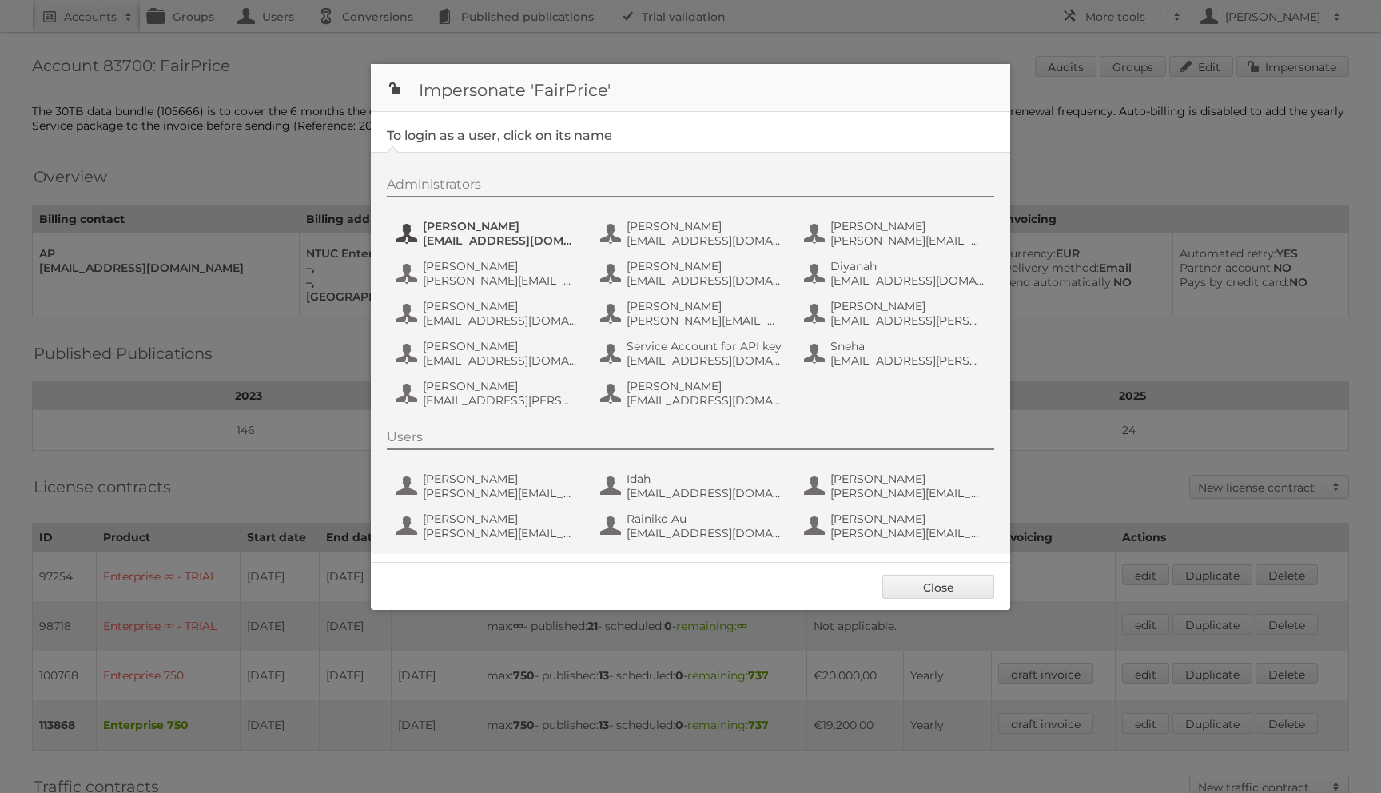
click at [460, 226] on span "[PERSON_NAME]" at bounding box center [500, 226] width 155 height 14
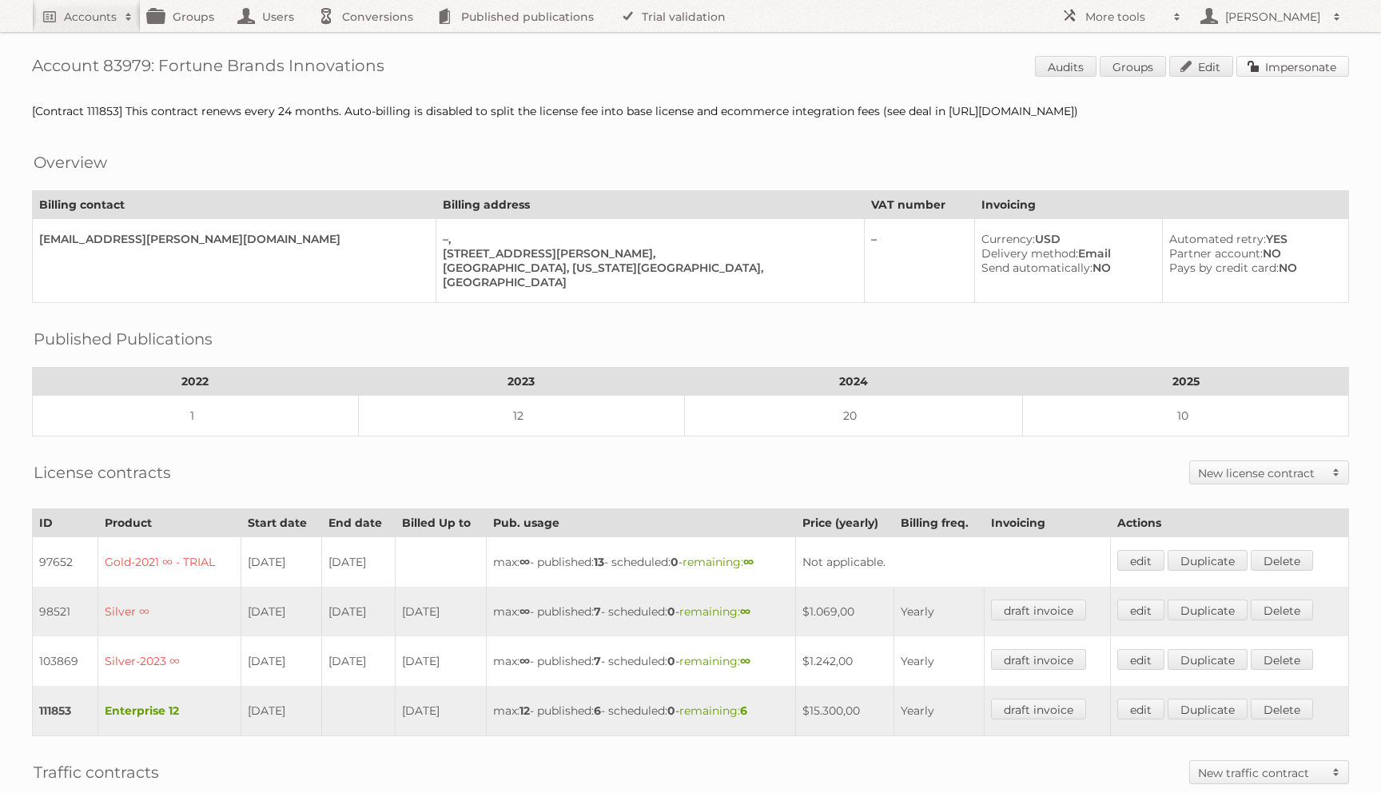
click at [1276, 67] on link "Impersonate" at bounding box center [1292, 66] width 113 height 21
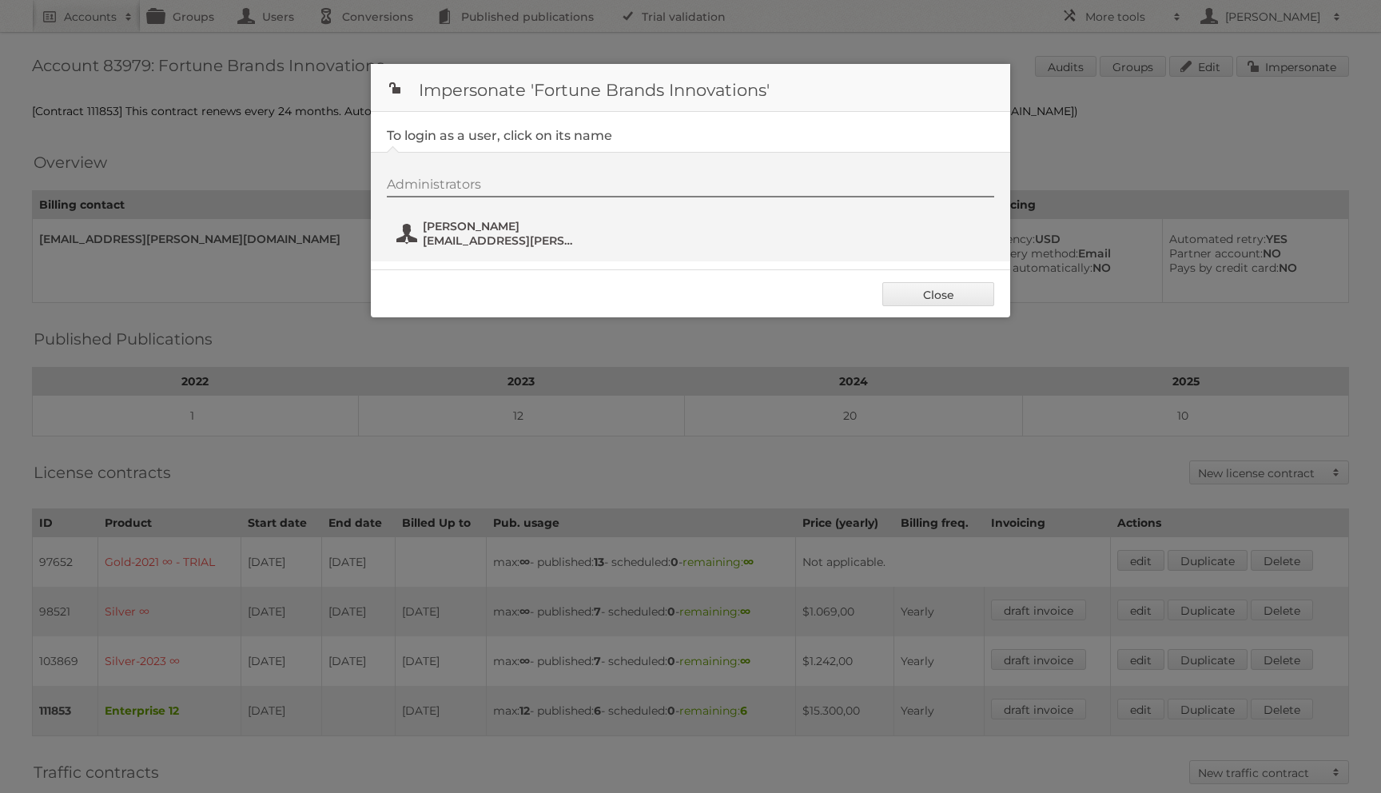
click at [467, 229] on span "[PERSON_NAME]" at bounding box center [500, 226] width 155 height 14
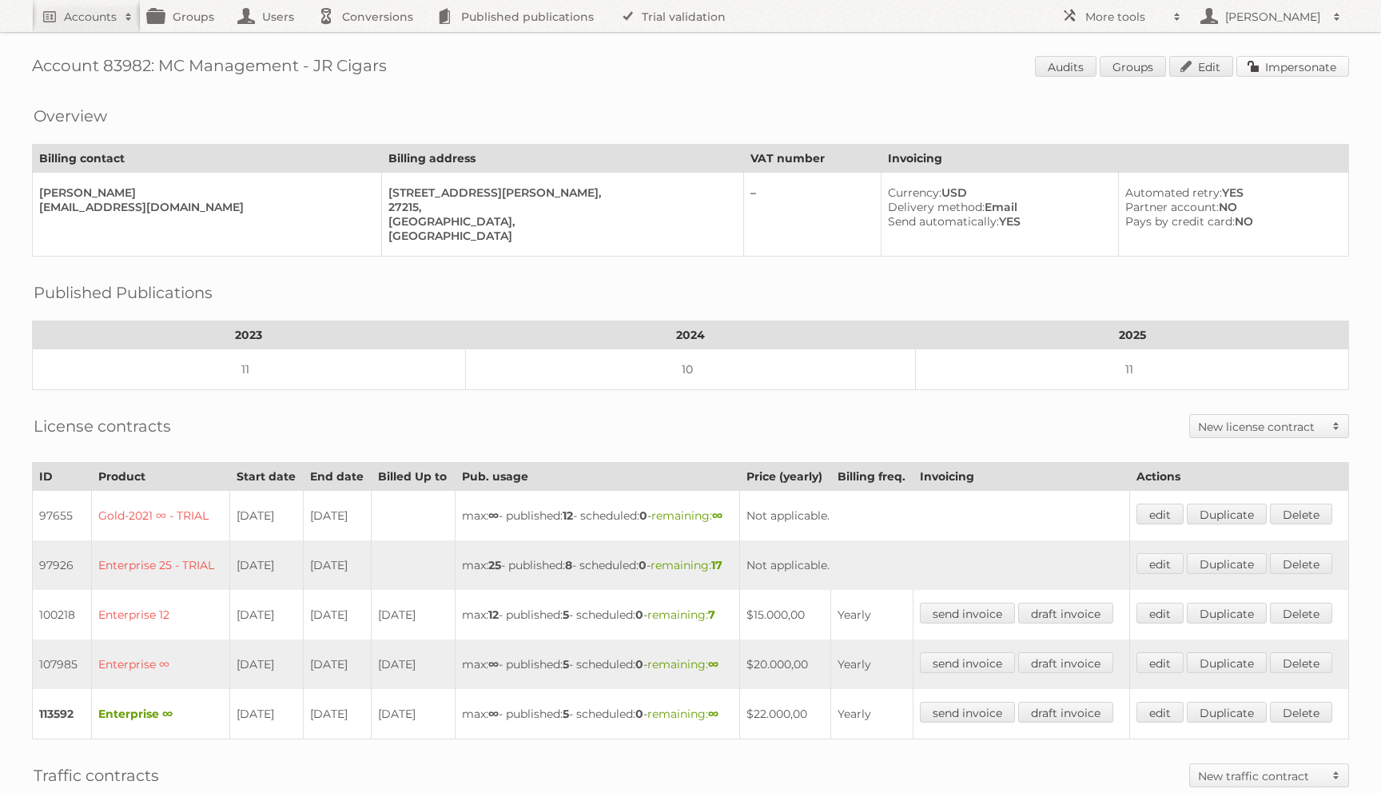
click at [1270, 62] on link "Impersonate" at bounding box center [1292, 66] width 113 height 21
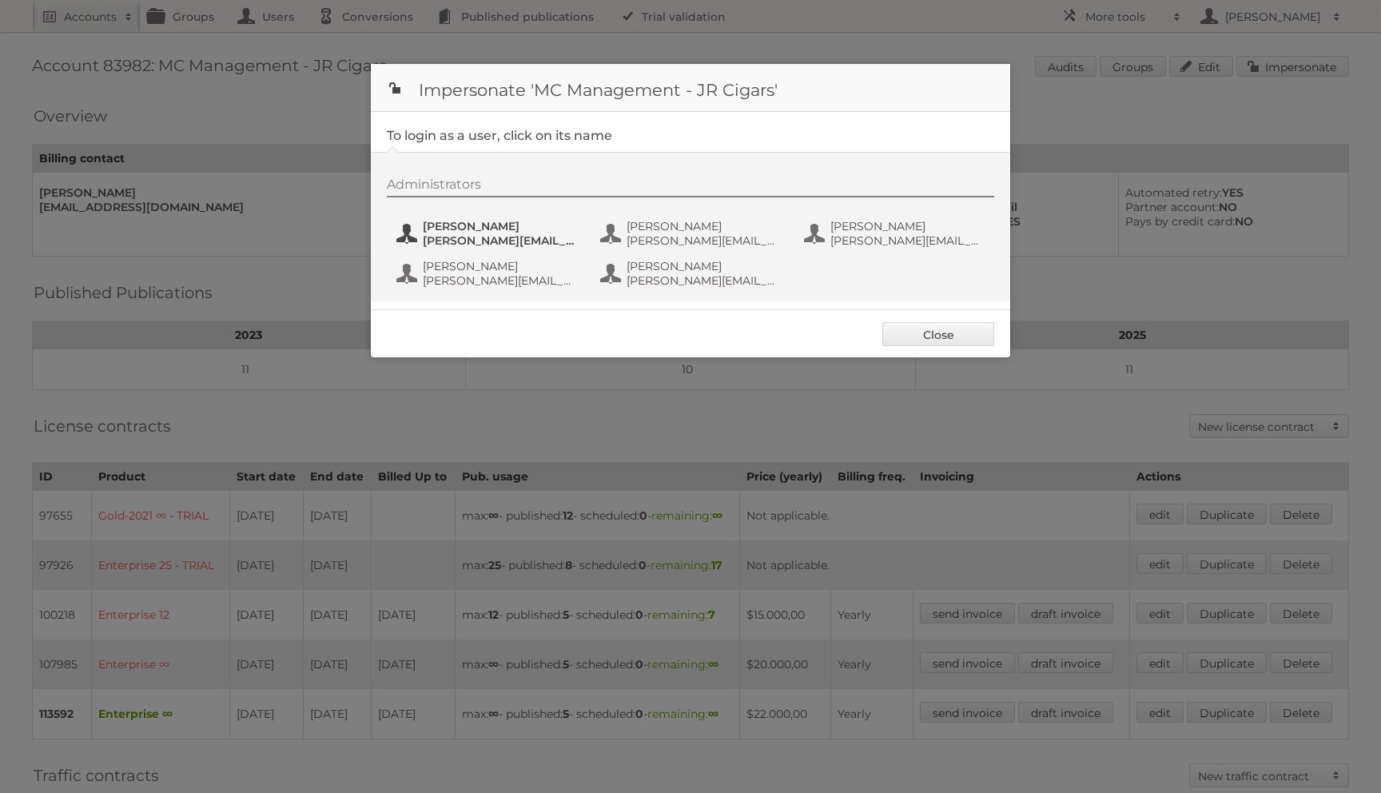
click at [508, 217] on div "Administrators [PERSON_NAME] [PERSON_NAME][EMAIL_ADDRESS][PERSON_NAME][DOMAIN_N…" at bounding box center [698, 235] width 623 height 117
click at [491, 230] on span "[PERSON_NAME]" at bounding box center [500, 226] width 155 height 14
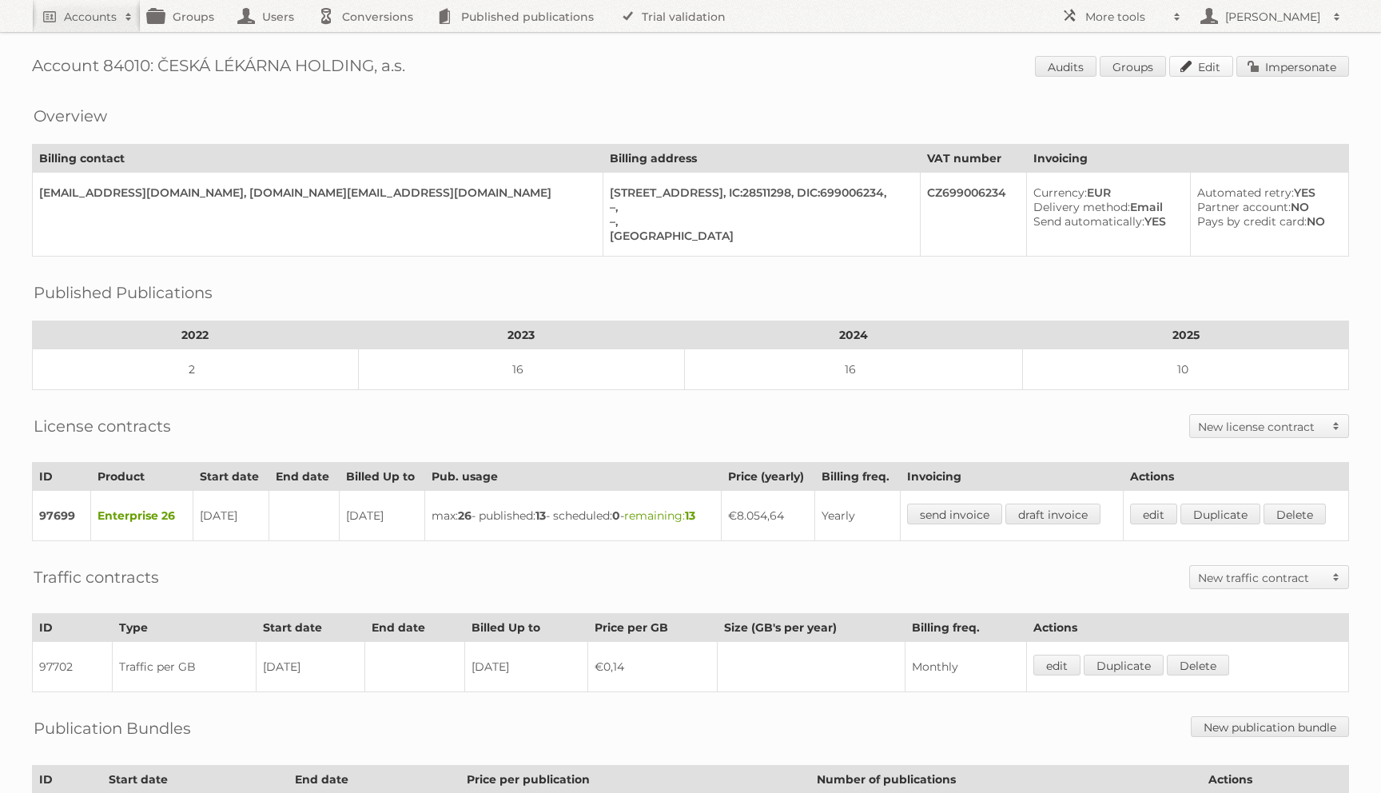
click at [1229, 62] on link "Edit" at bounding box center [1201, 66] width 64 height 21
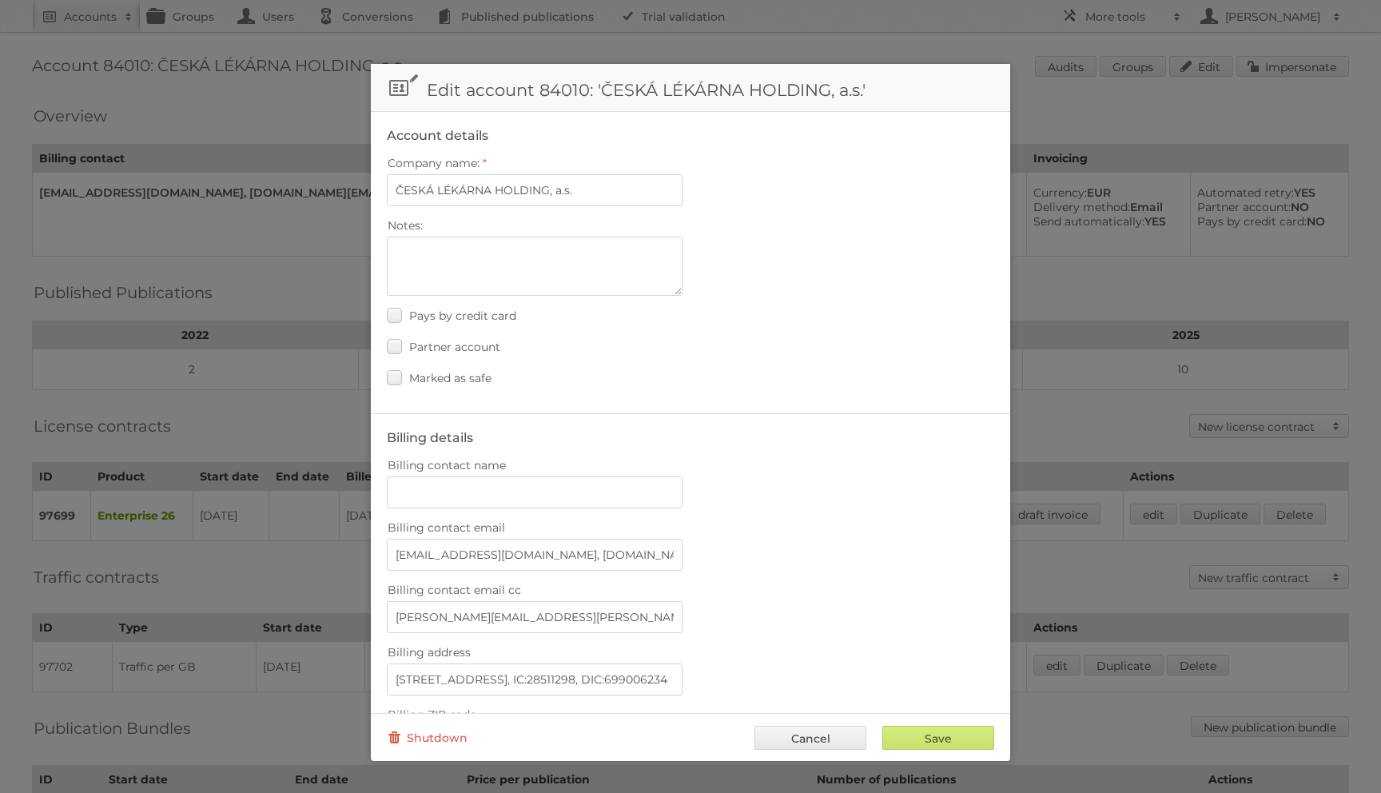
click at [1253, 63] on div at bounding box center [690, 396] width 1381 height 793
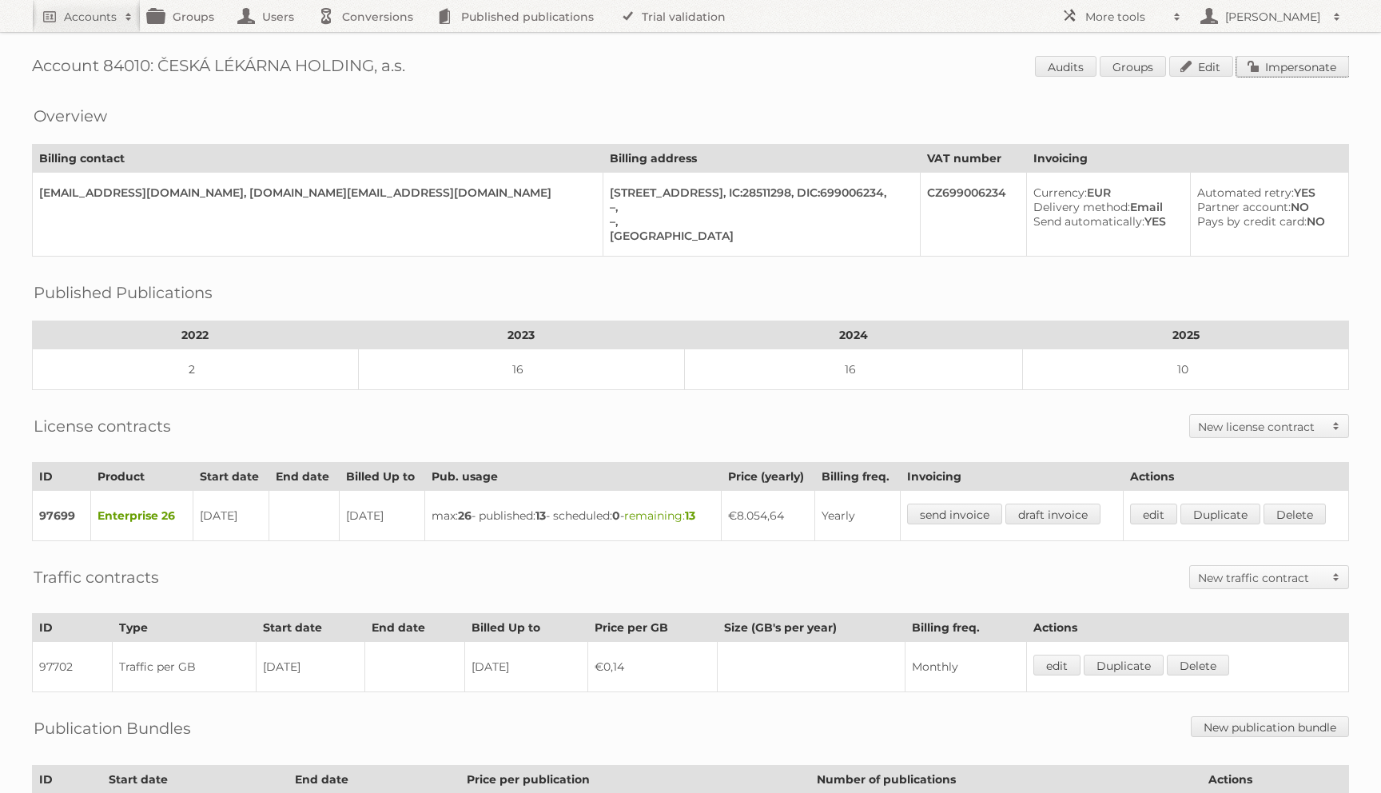
click at [1253, 63] on link "Impersonate" at bounding box center [1292, 66] width 113 height 21
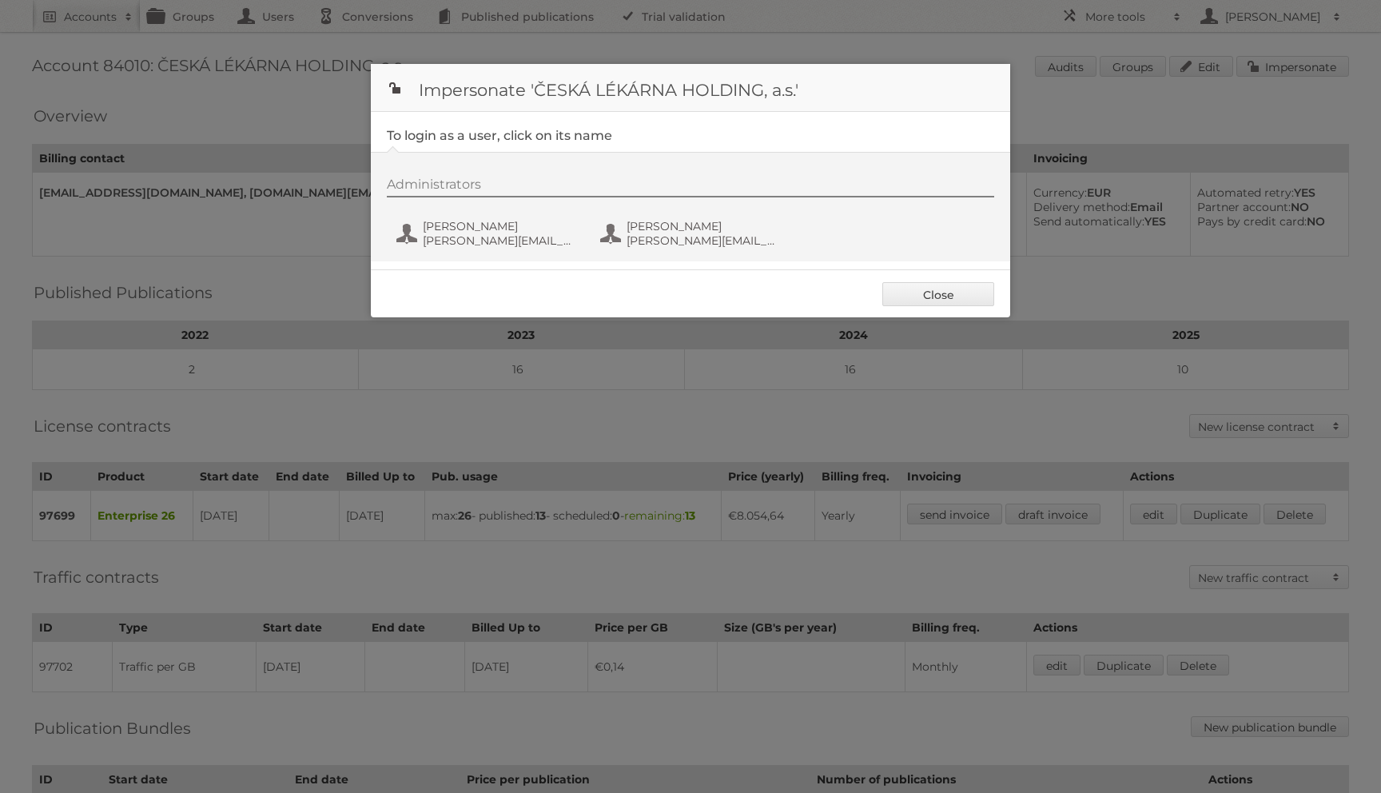
click at [493, 277] on div "Close" at bounding box center [690, 293] width 639 height 48
click at [481, 249] on div "Administrators [PERSON_NAME] [PERSON_NAME][EMAIL_ADDRESS][PERSON_NAME][DOMAIN_N…" at bounding box center [698, 215] width 623 height 77
click at [493, 218] on button "[PERSON_NAME] [PERSON_NAME][EMAIL_ADDRESS][PERSON_NAME][DOMAIN_NAME]" at bounding box center [489, 233] width 188 height 32
